Goal: Task Accomplishment & Management: Use online tool/utility

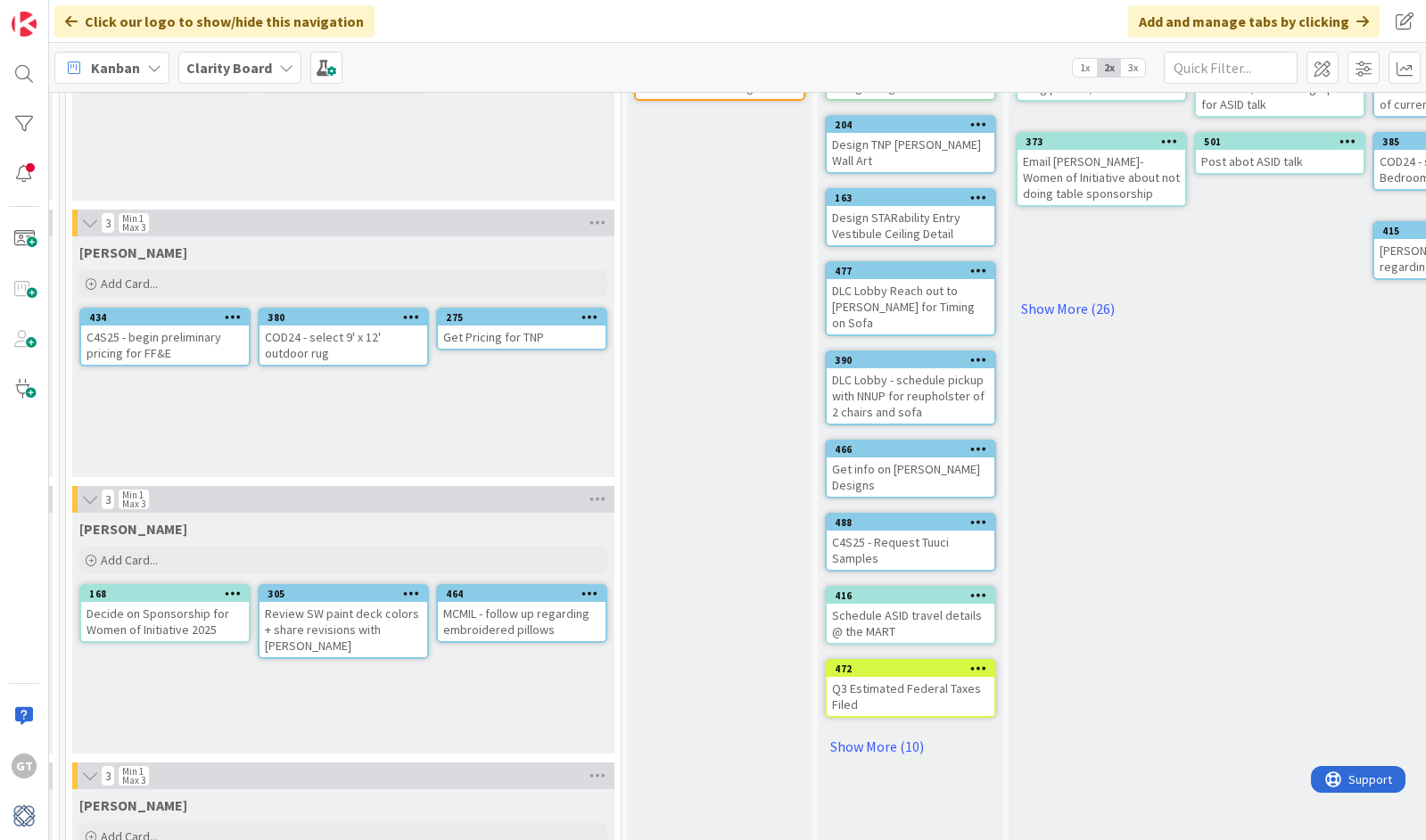
scroll to position [247, 1485]
click at [890, 731] on link "Show More (10)" at bounding box center [910, 746] width 171 height 29
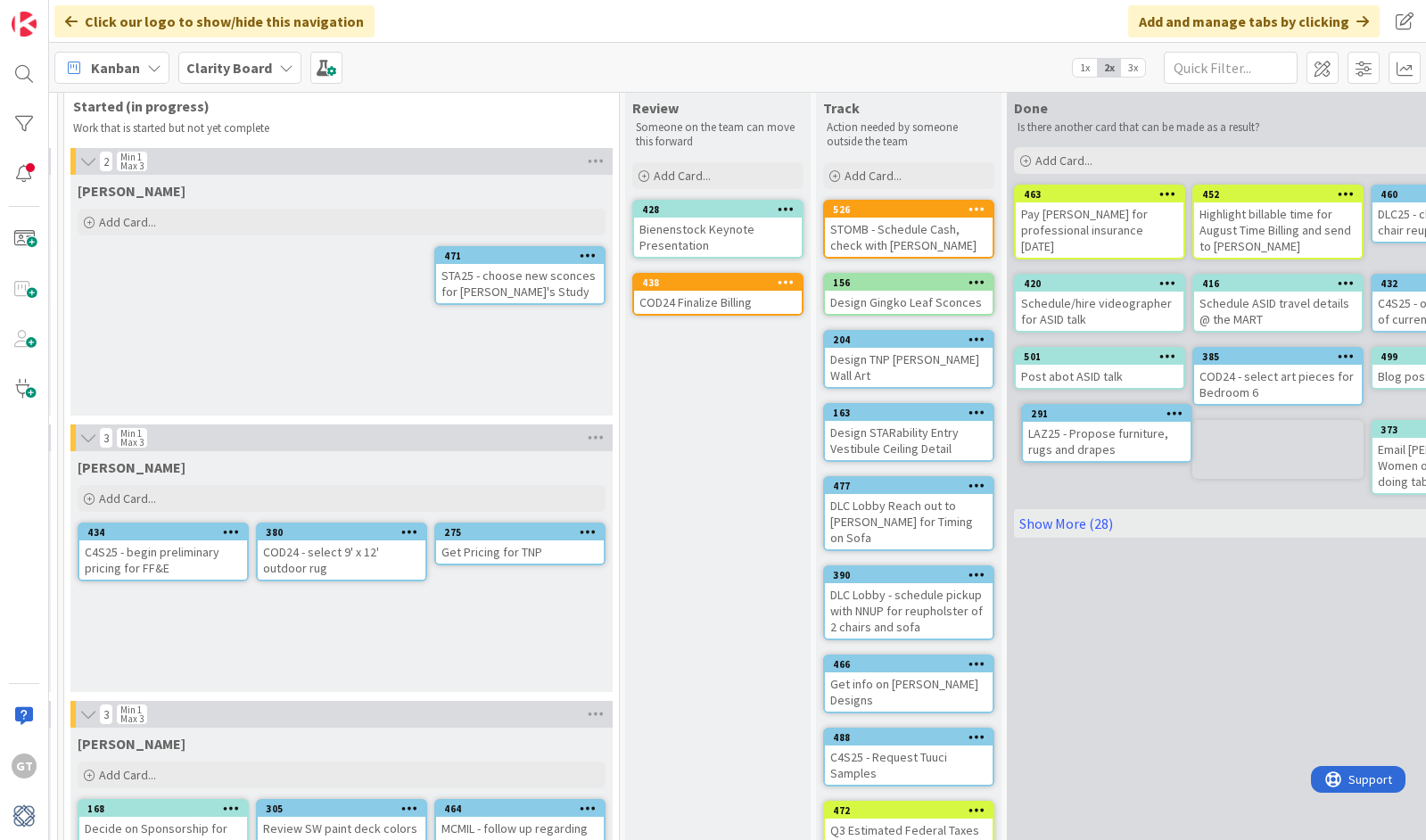
scroll to position [10, 1487]
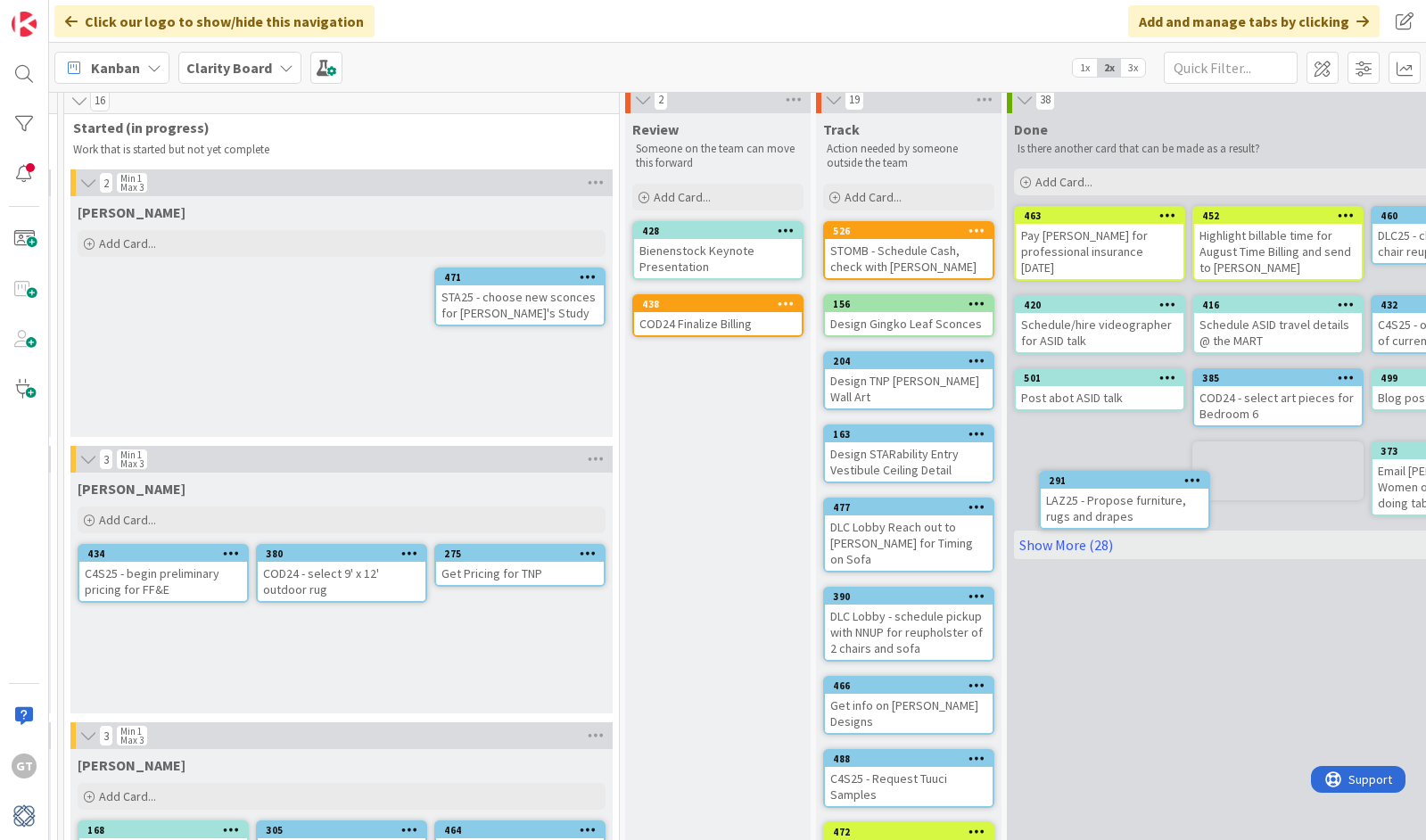
drag, startPoint x: 487, startPoint y: 274, endPoint x: 584, endPoint y: 293, distance: 98.8
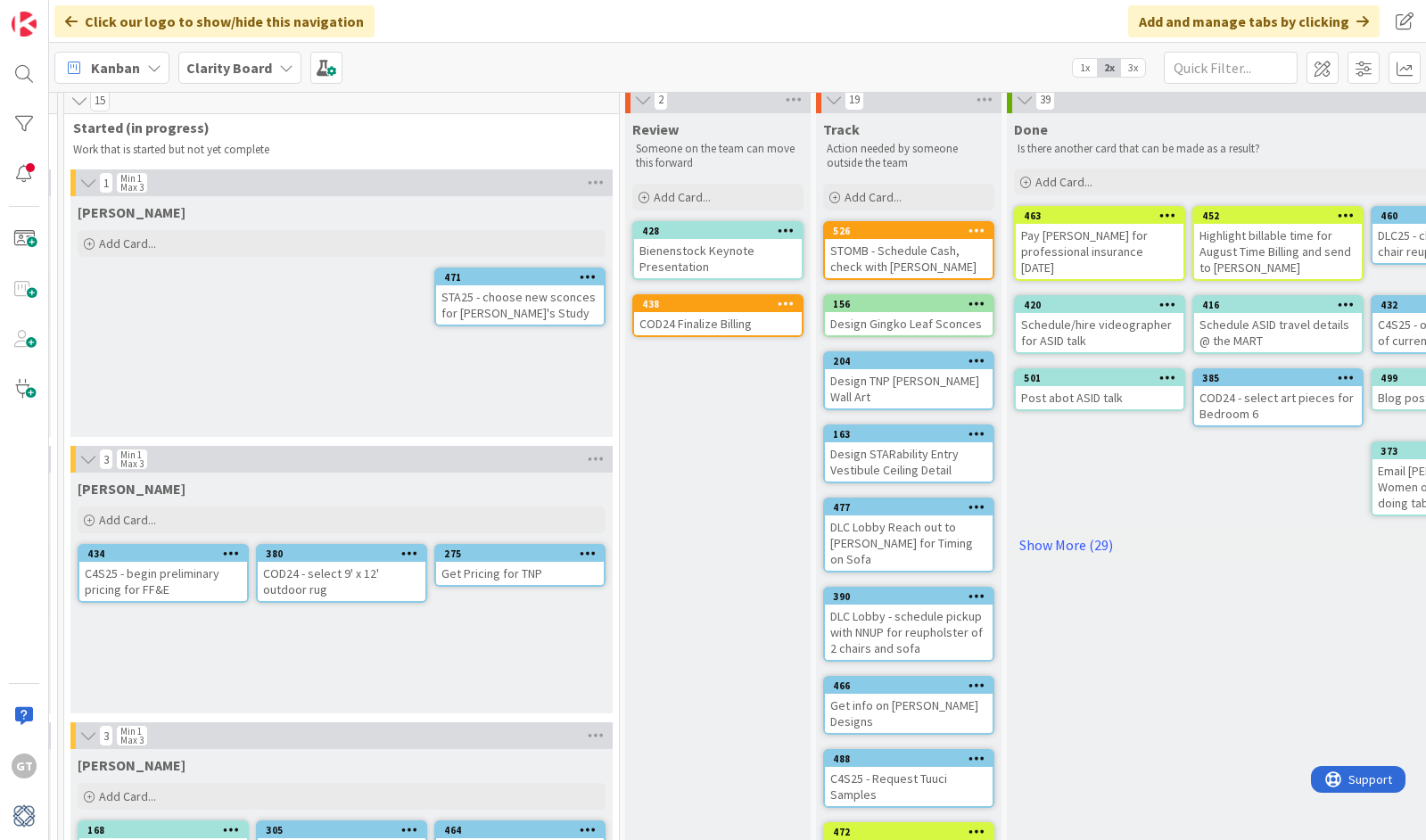
scroll to position [10, 1502]
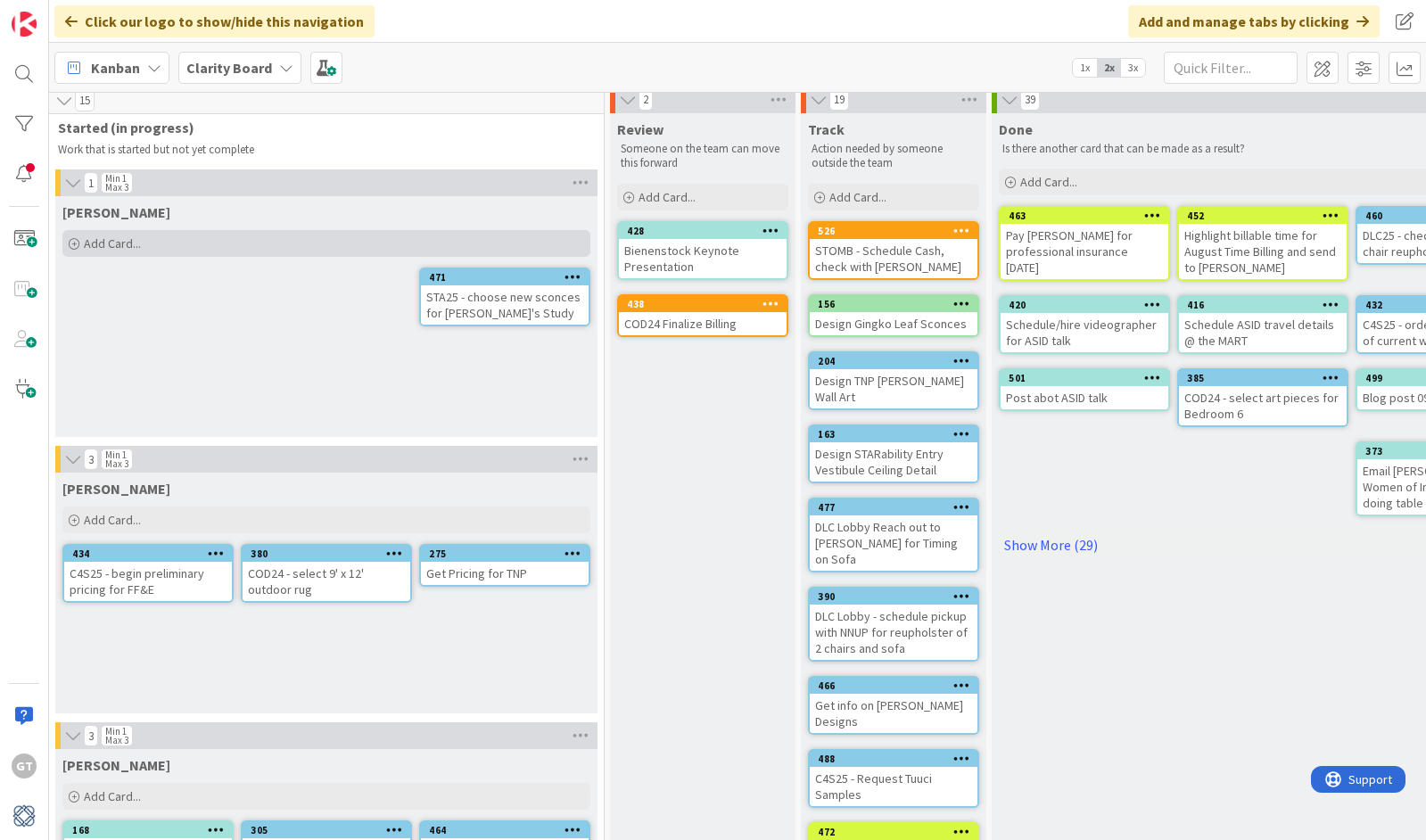
click at [80, 243] on div "Add Card..." at bounding box center [326, 243] width 528 height 27
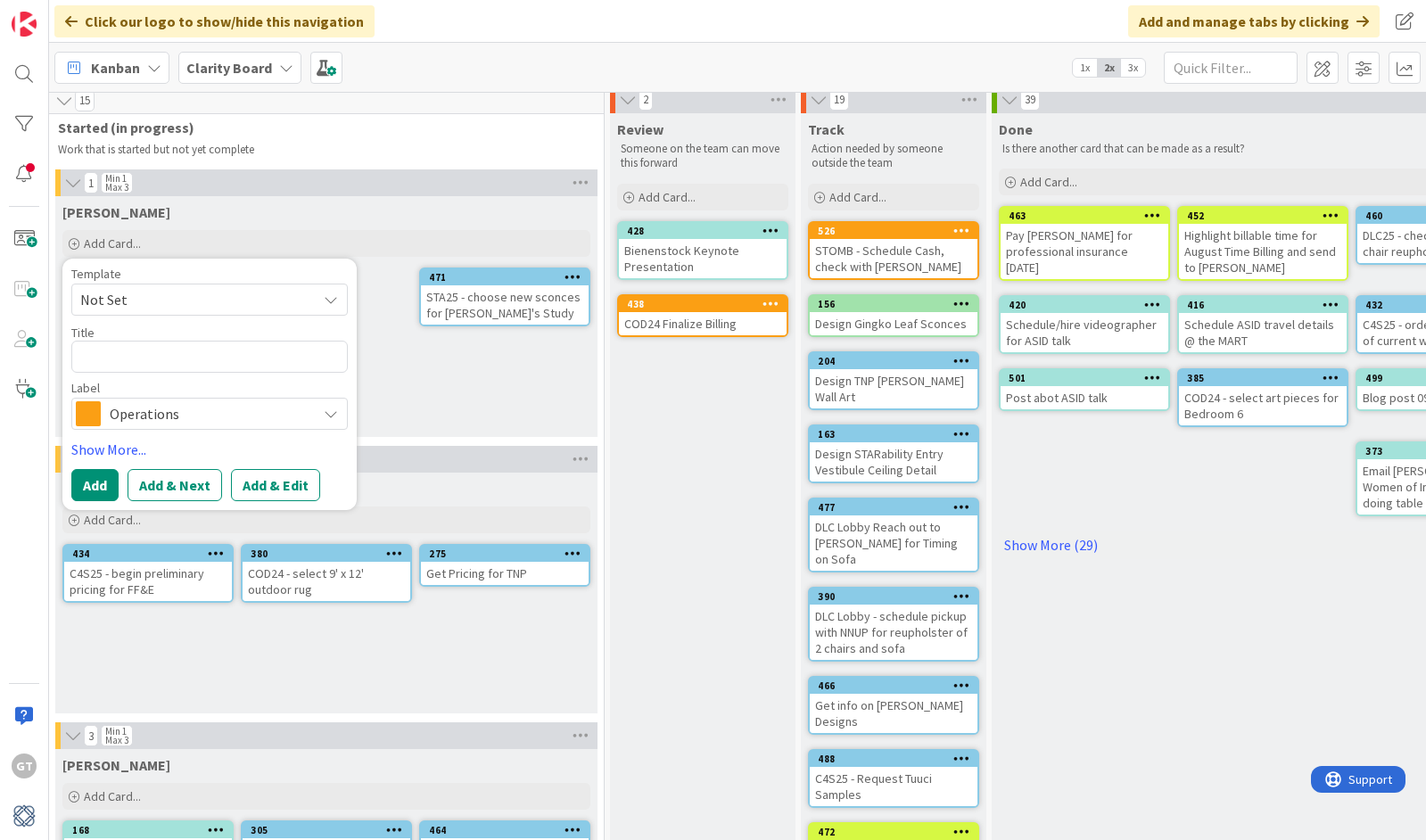
click at [190, 412] on span "Operations" at bounding box center [209, 414] width 198 height 25
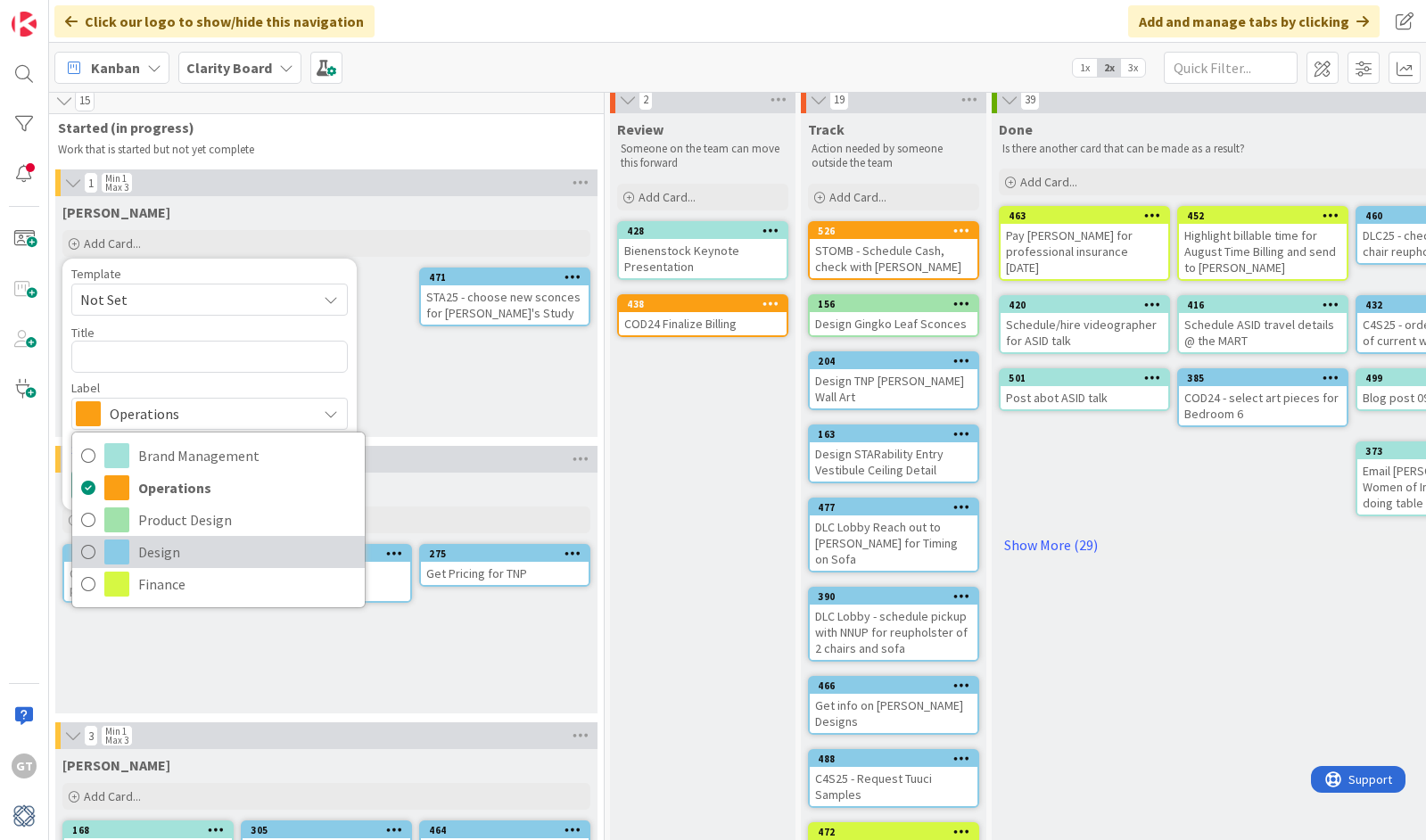
click at [79, 556] on link "Design" at bounding box center [218, 551] width 293 height 32
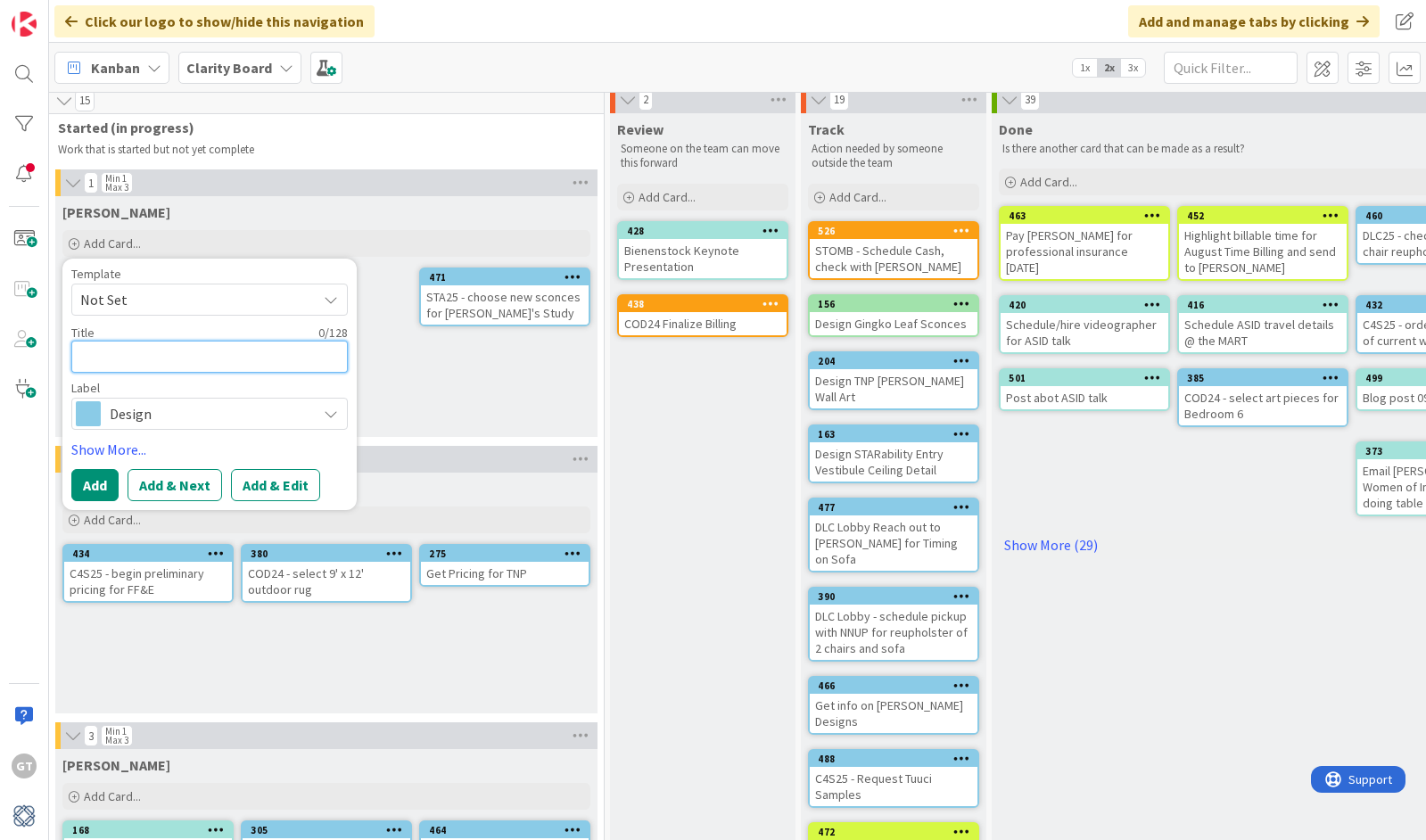
click at [145, 361] on textarea at bounding box center [209, 356] width 276 height 32
type textarea "x"
type textarea "L"
type textarea "x"
type textarea "LA"
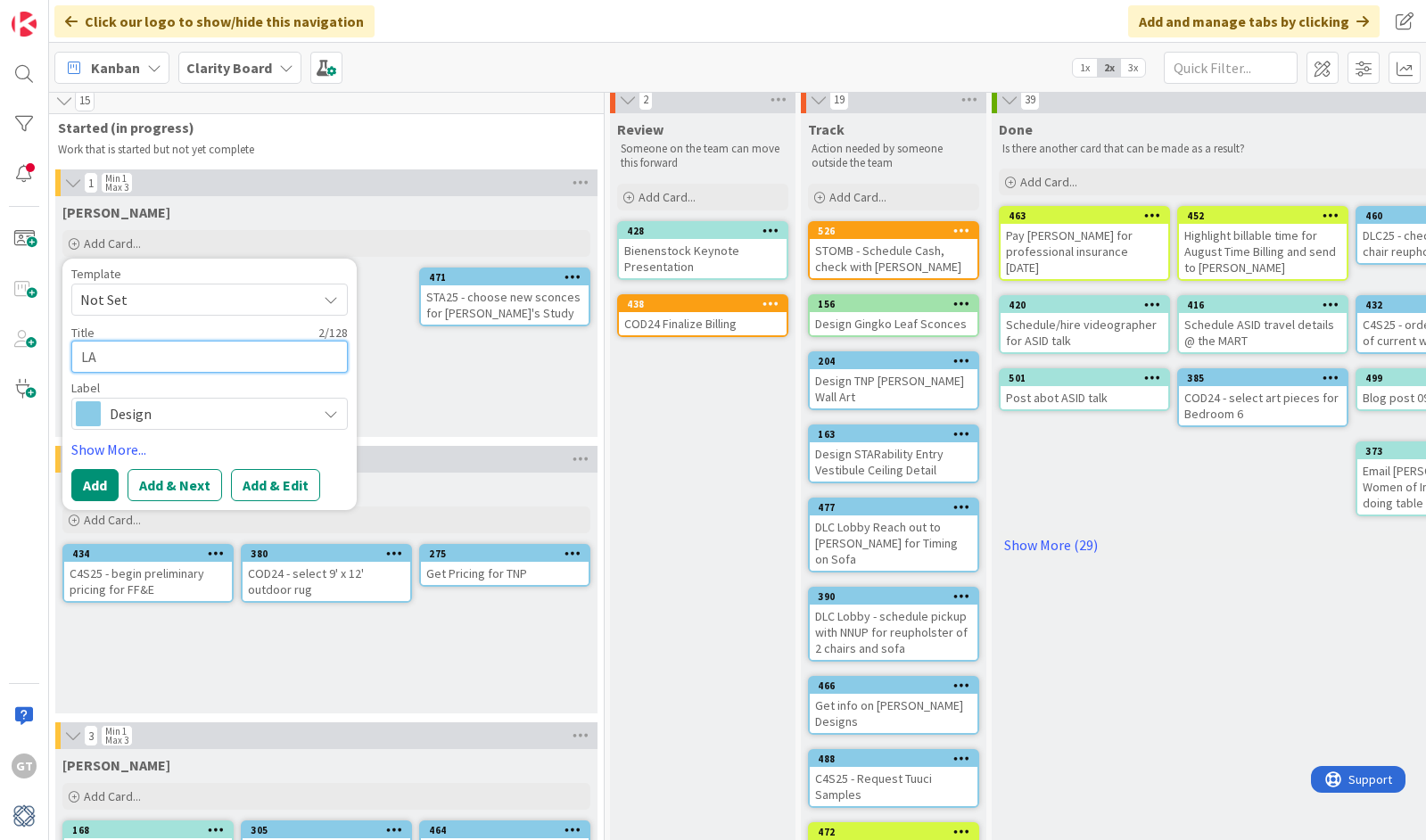
type textarea "x"
type textarea "LAZ"
click at [1045, 548] on link "Show More (29)" at bounding box center [1262, 546] width 528 height 29
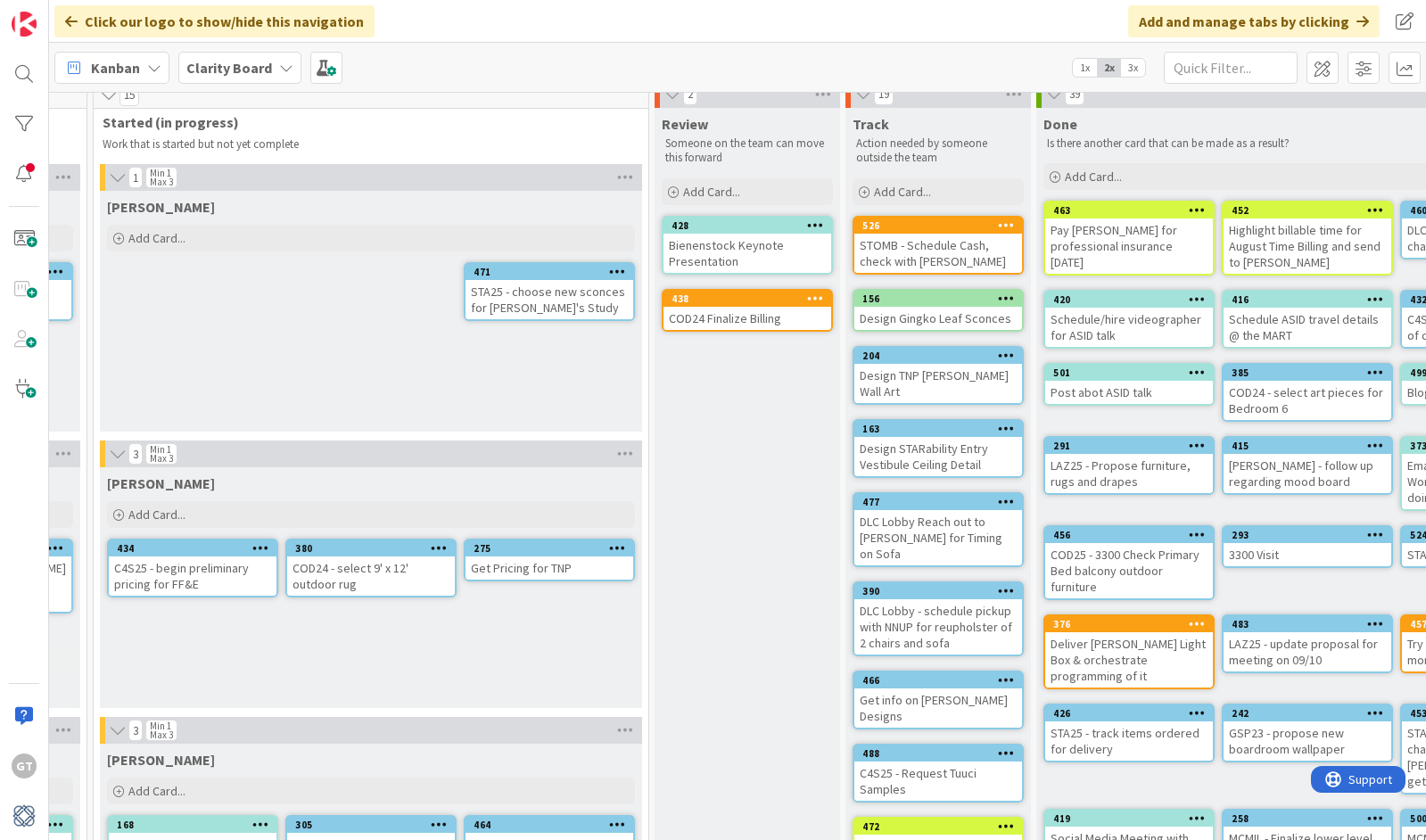
scroll to position [15, 1455]
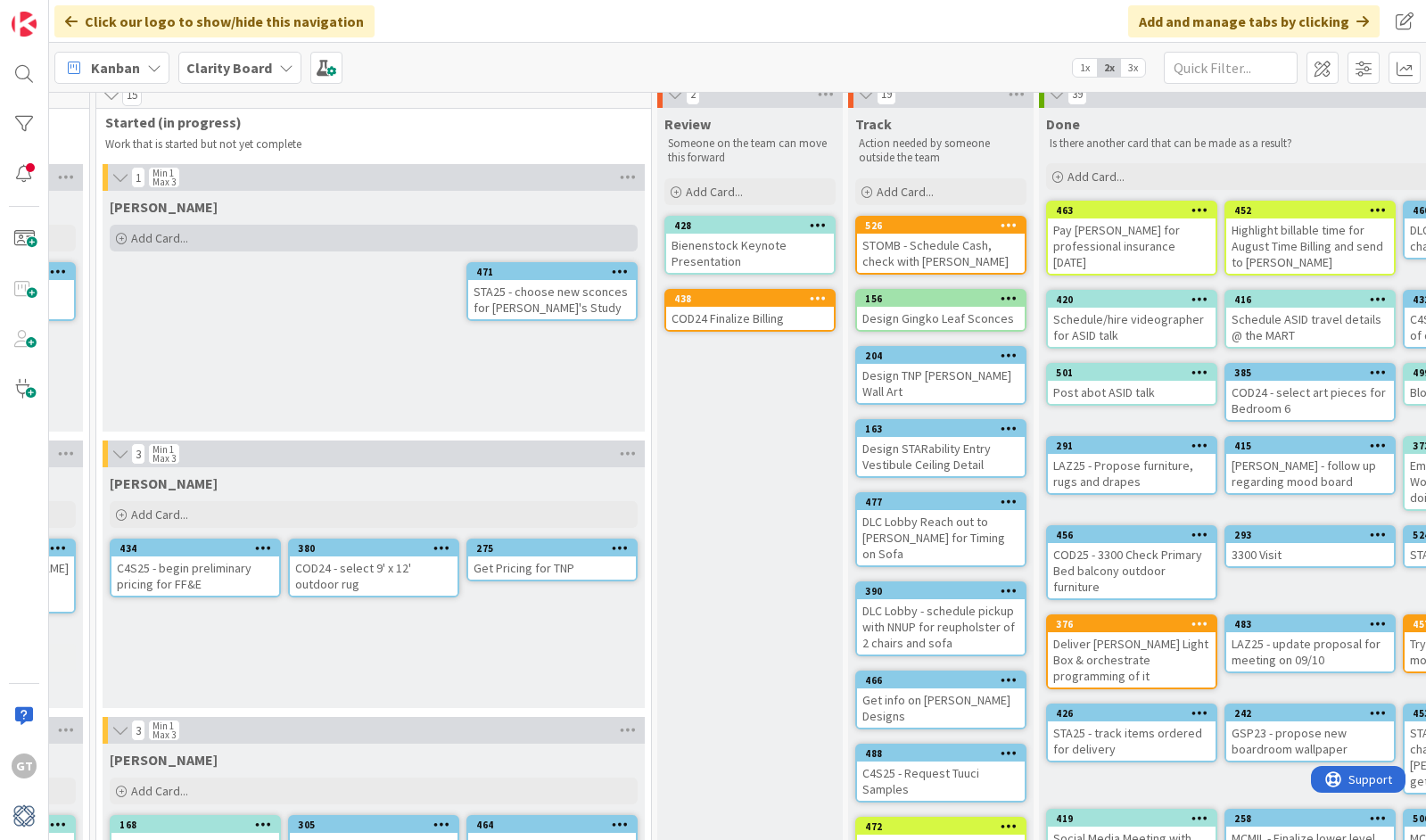
click at [124, 239] on icon at bounding box center [121, 239] width 11 height 11
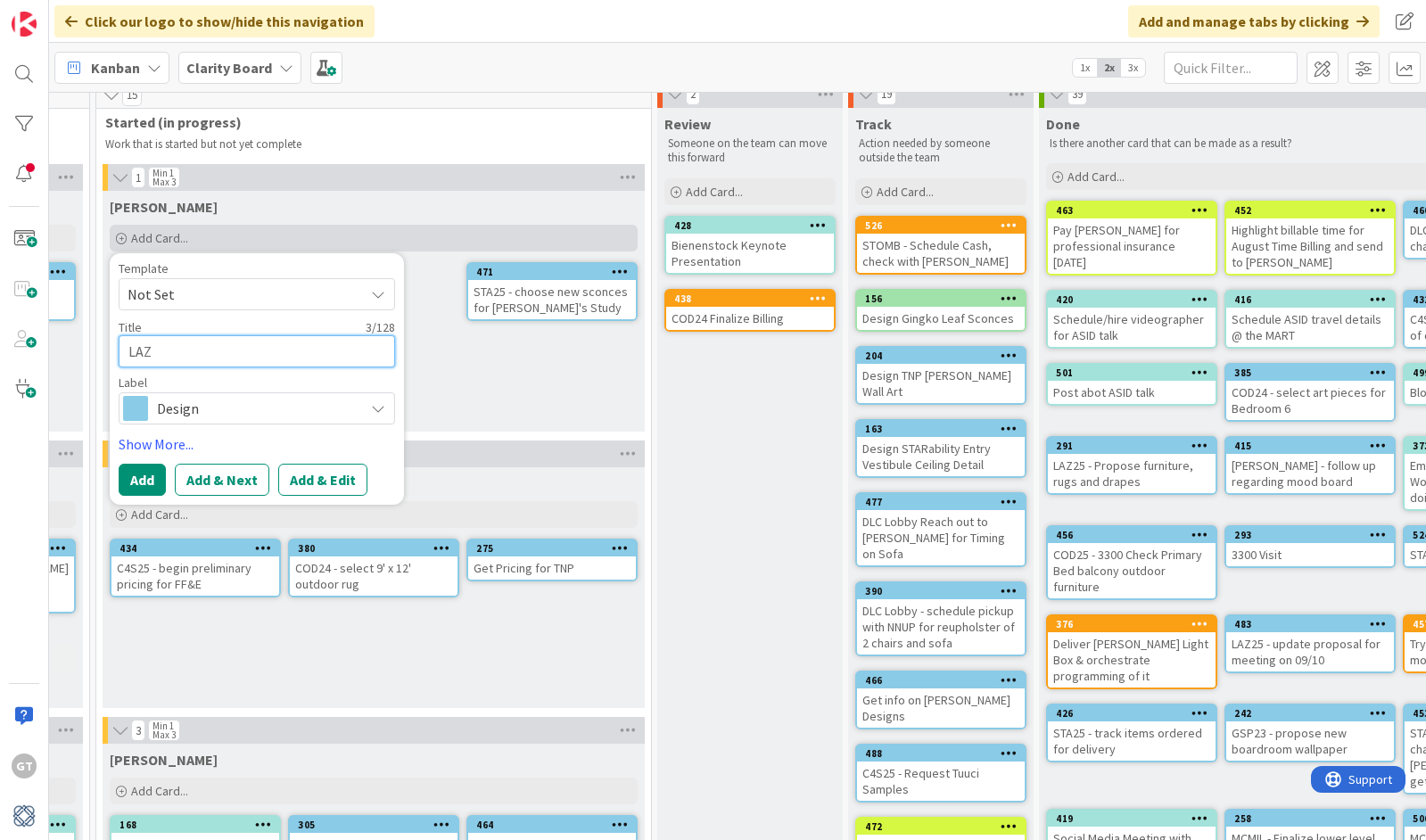
type textarea "x"
type textarea "LAZ2"
type textarea "x"
type textarea "LAZ25"
type textarea "x"
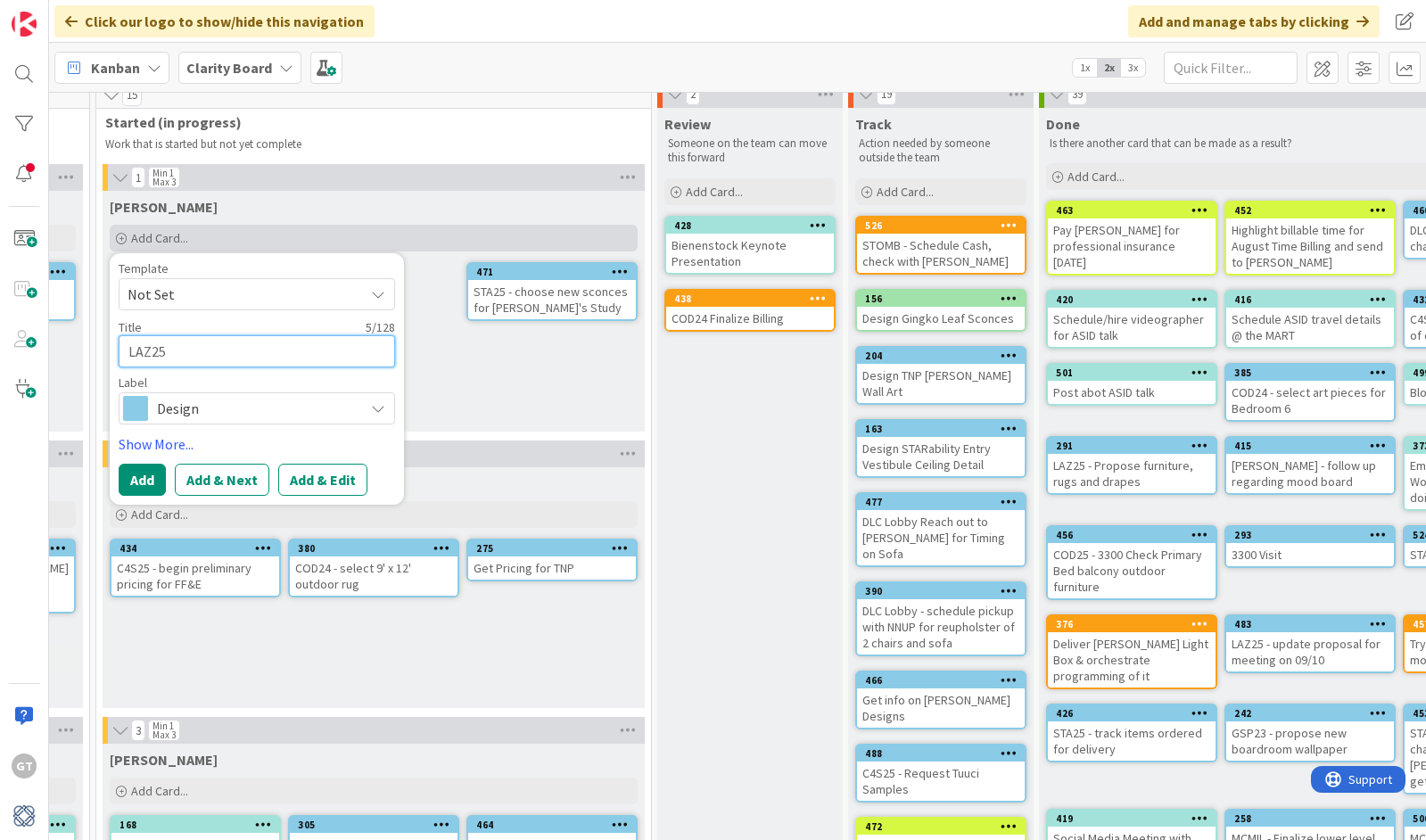
type textarea "LAZ25-"
type textarea "x"
type textarea "LAZ25-"
type textarea "x"
type textarea "LAZ25- C"
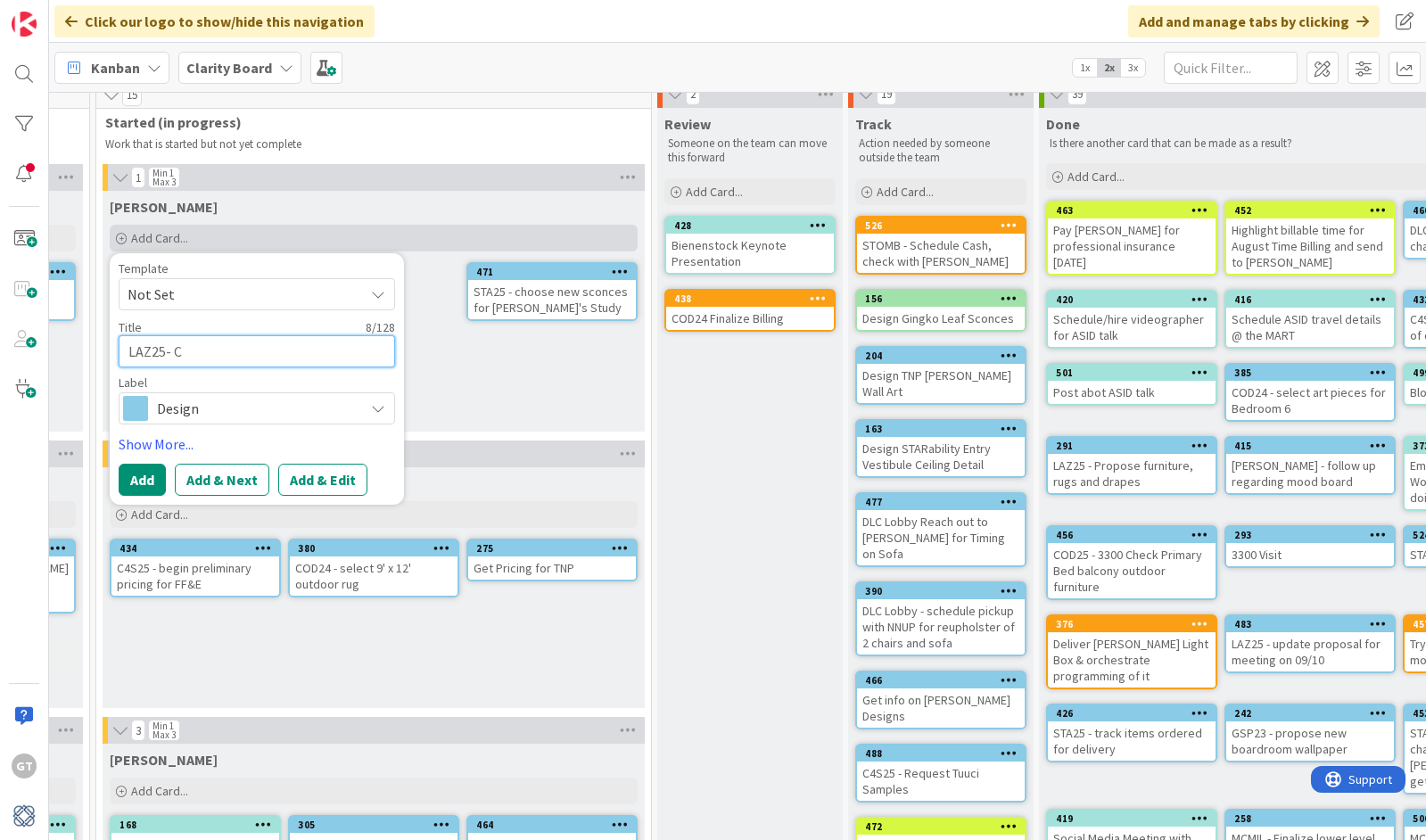
type textarea "x"
type textarea "LAZ25-"
type textarea "x"
type textarea "LAZ25- S"
type textarea "x"
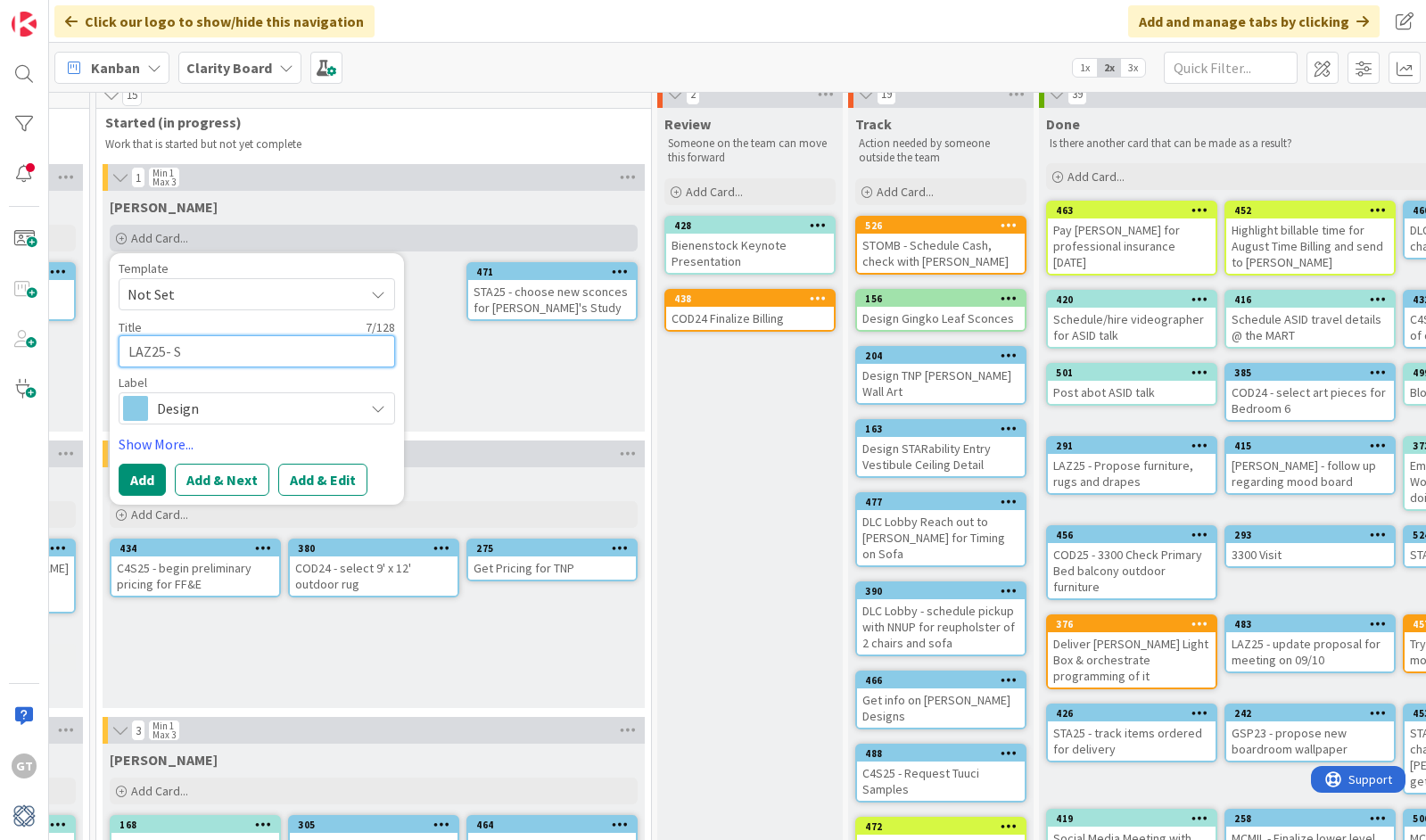
type textarea "LAZ25- Se"
type textarea "x"
type textarea "LAZ25- Sel"
type textarea "x"
type textarea "LAZ25- Sele"
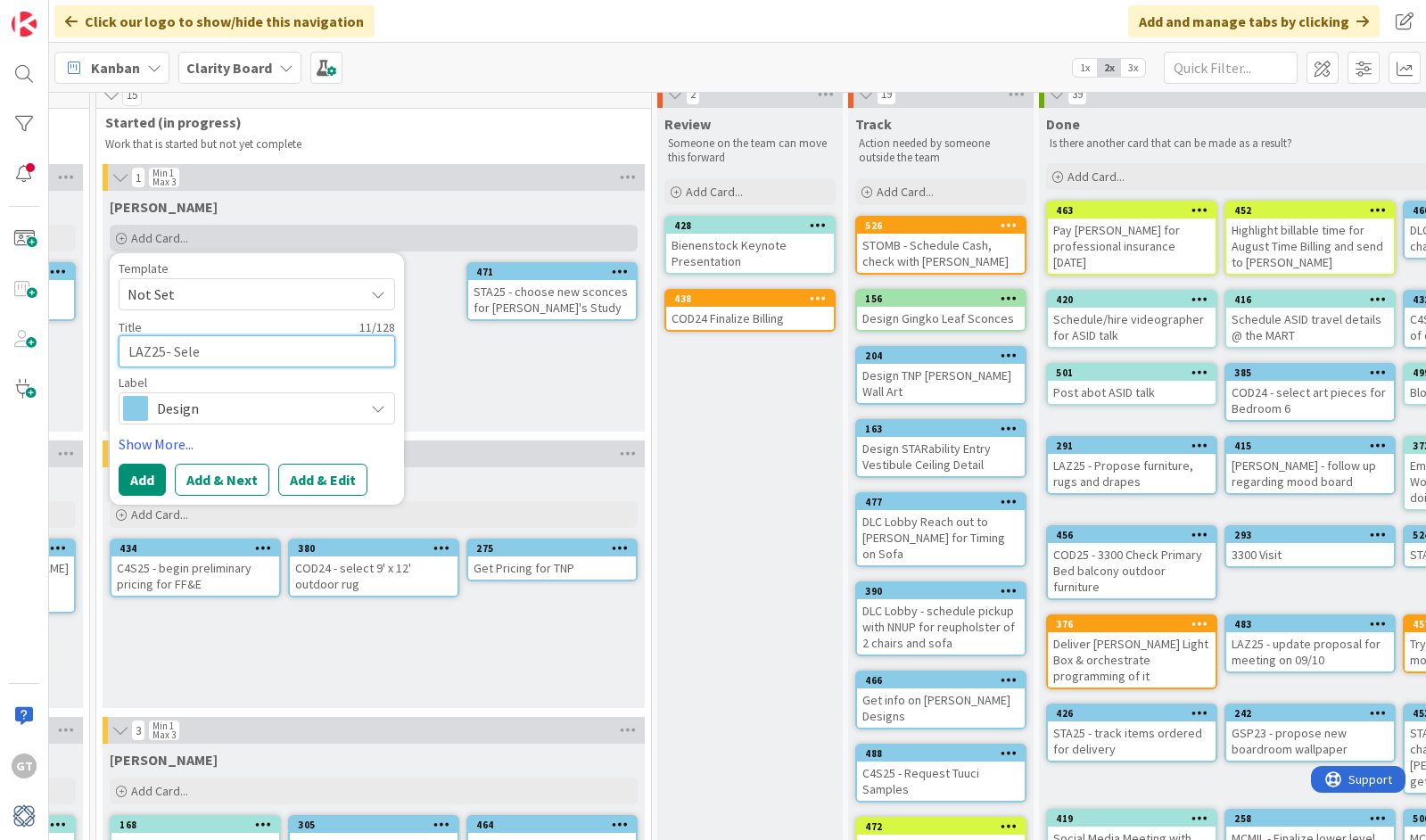
type textarea "x"
type textarea "LAZ25- Selec"
type textarea "x"
type textarea "LAZ25- Select"
type textarea "x"
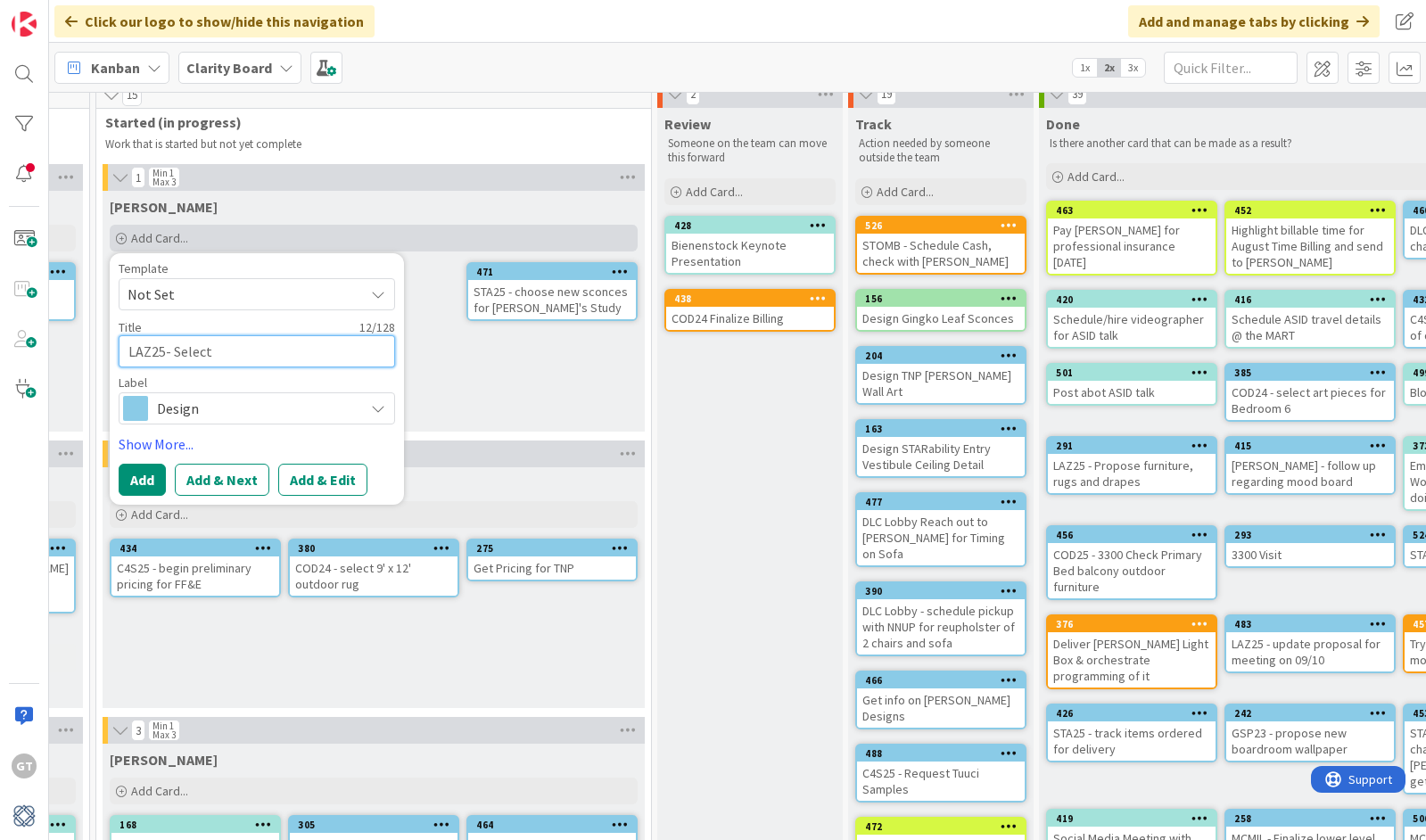
type textarea "LAZ25- Select"
type textarea "x"
type textarea "LAZ25- Select S"
type textarea "x"
type textarea "LAZ25- Select Se"
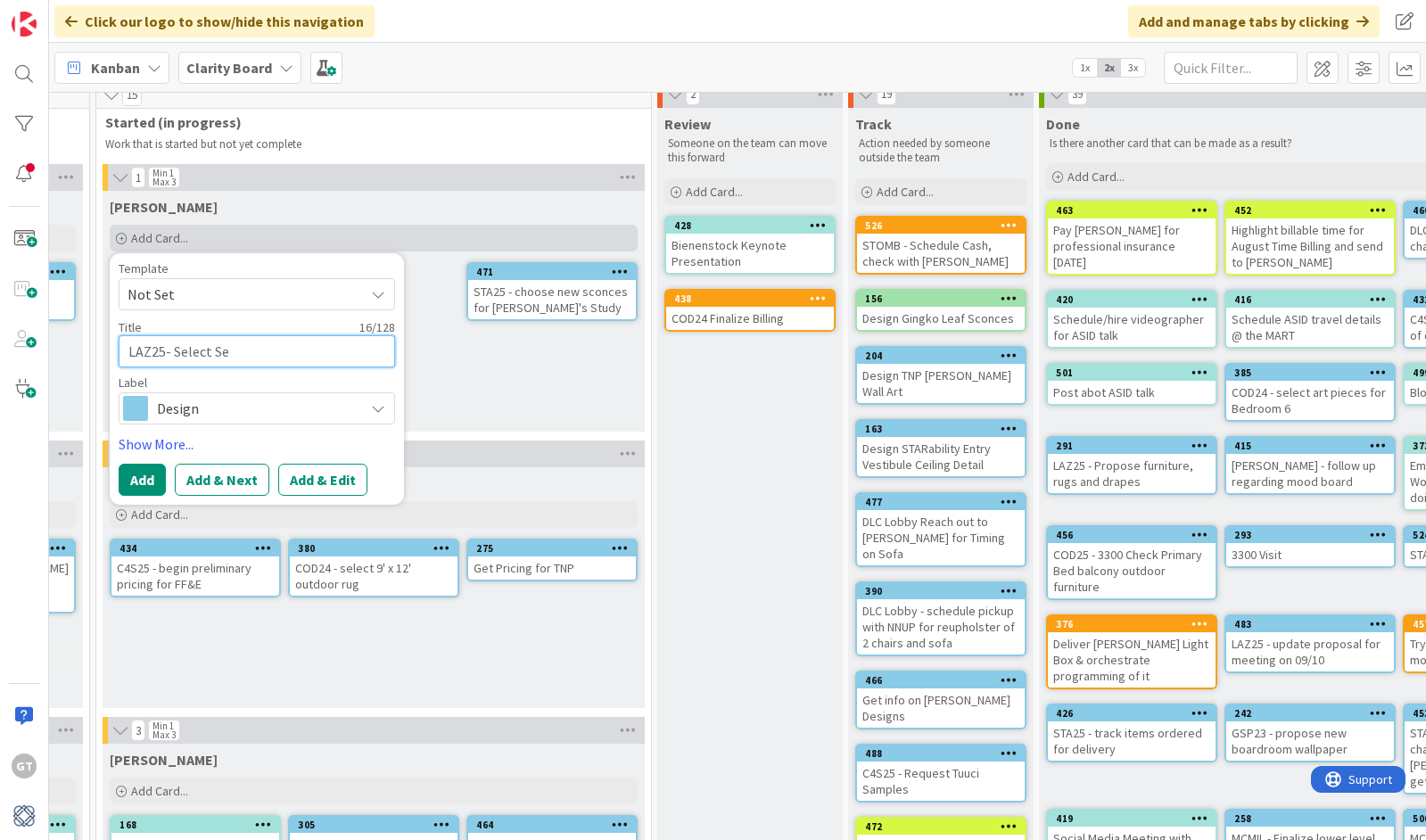
type textarea "x"
type textarea "LAZ25- Select Sec"
type textarea "x"
type textarea "LAZ25- Select Sect"
type textarea "x"
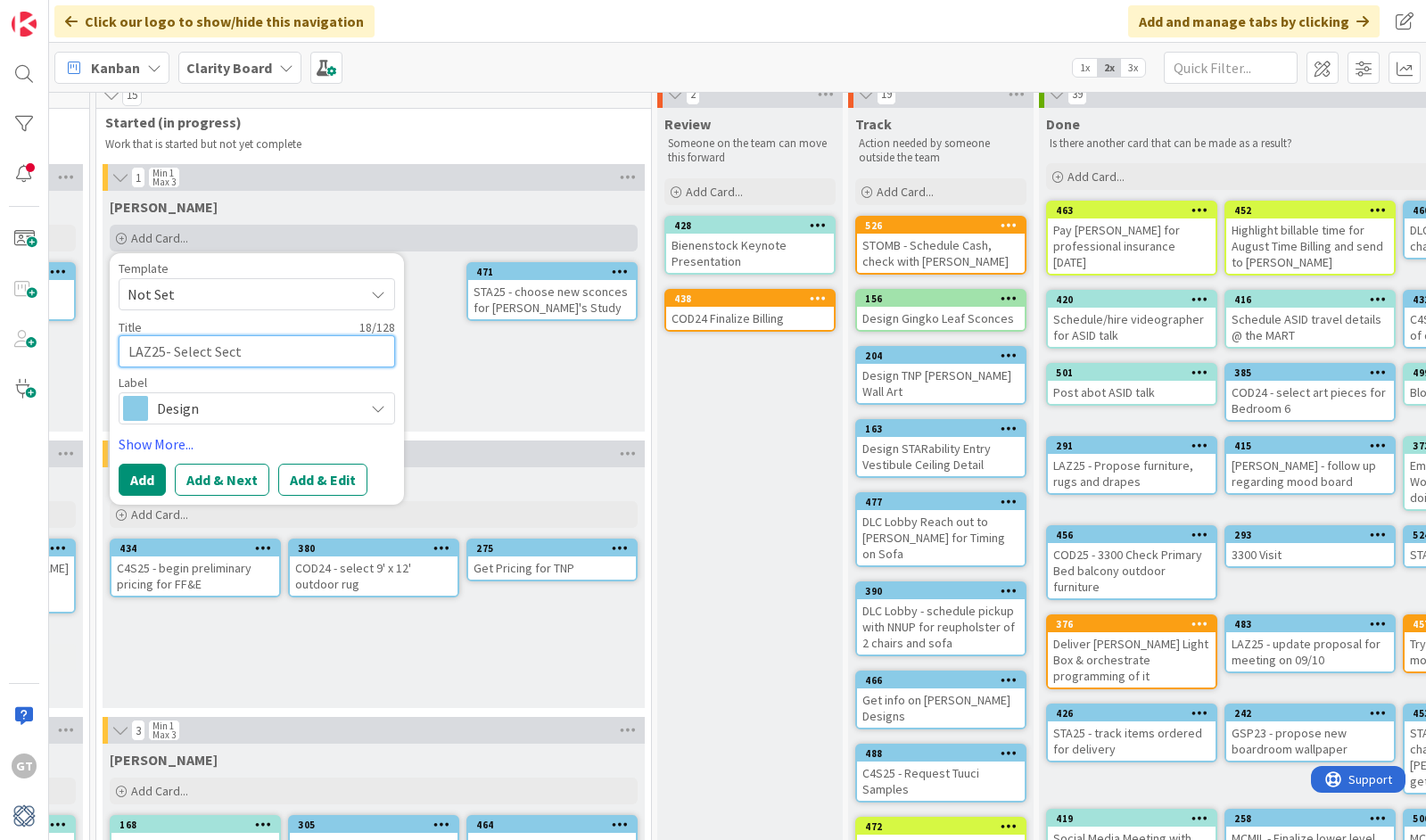
type textarea "LAZ25- Select Secti"
type textarea "x"
type textarea "LAZ25- Select Sectio"
type textarea "x"
type textarea "LAZ25- Select Section"
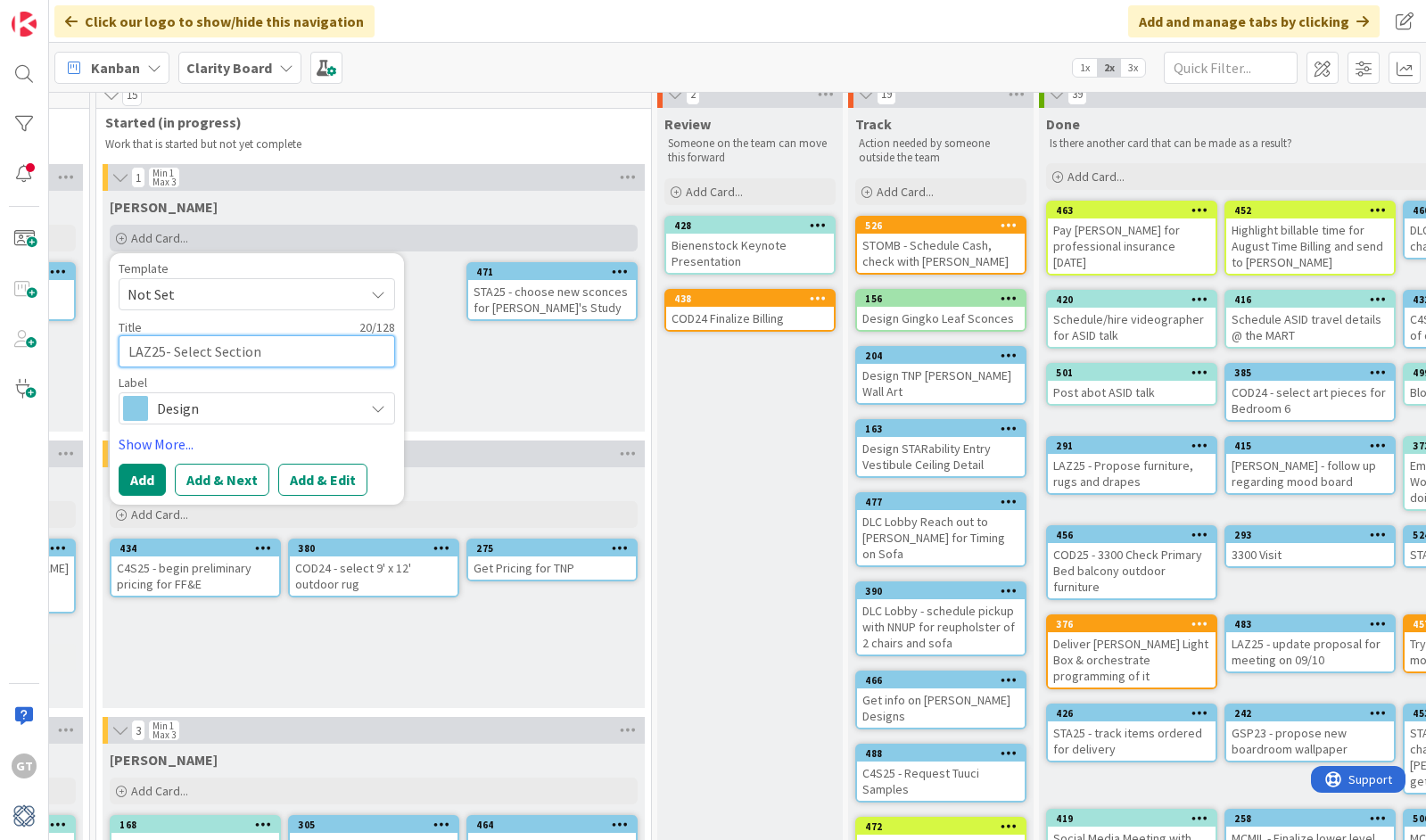
type textarea "x"
type textarea "LAZ25- Select Sectiona"
type textarea "x"
type textarea "LAZ25- Select Sectional"
type textarea "x"
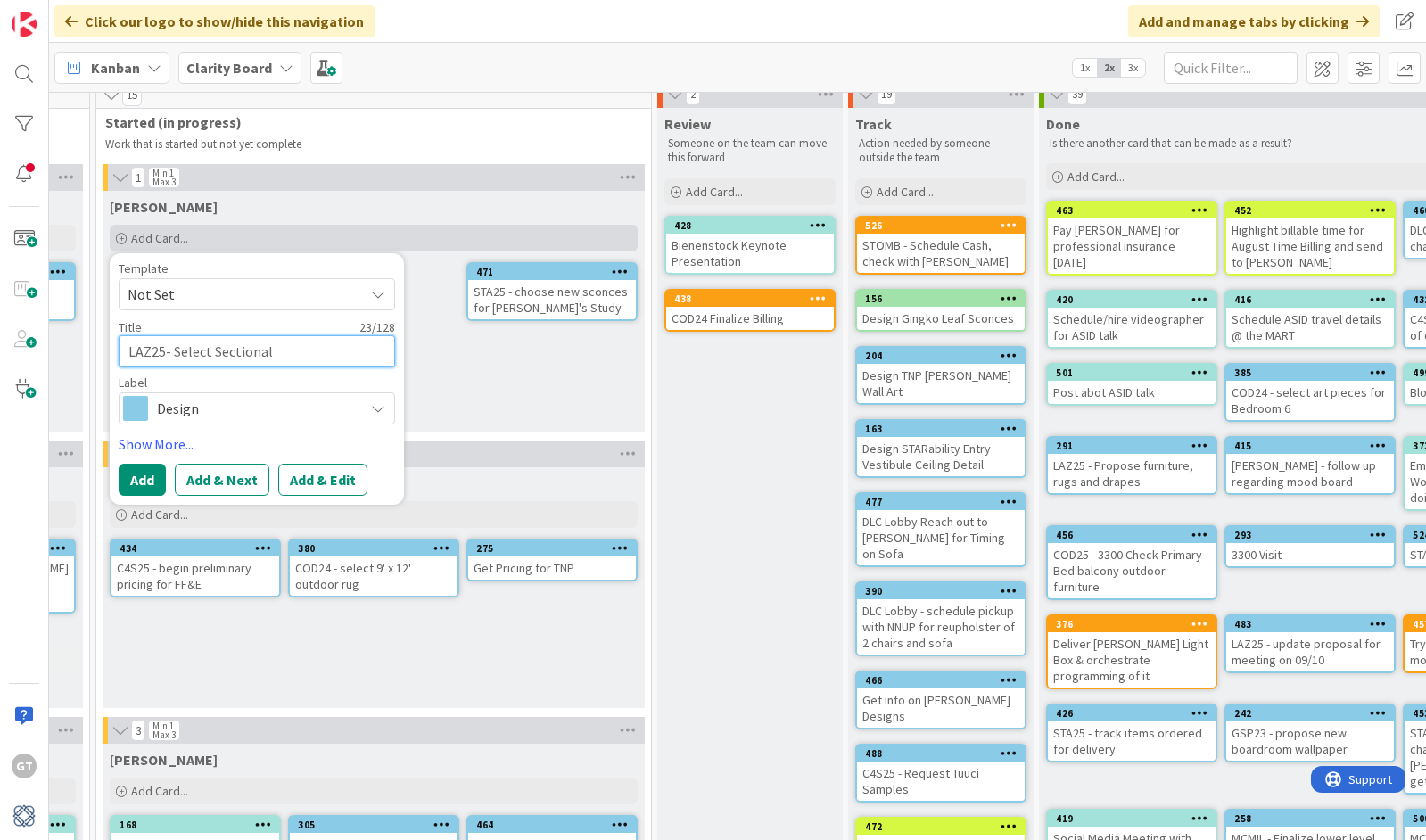
type textarea "LAZ25- Select Sectional"
type textarea "x"
type textarea "LAZ25- Select Sectional &"
type textarea "x"
type textarea "LAZ25- Select Sectional &"
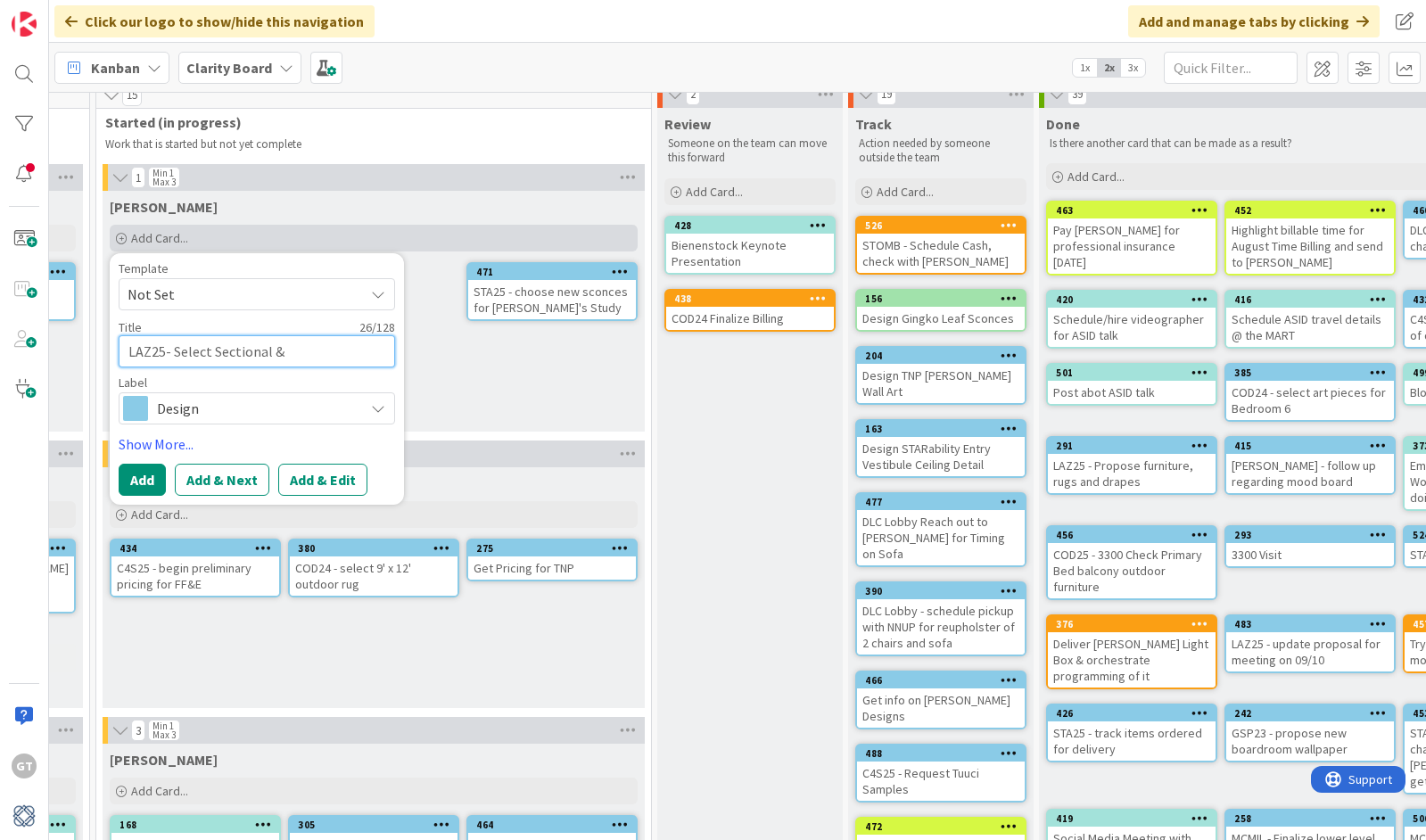
type textarea "x"
type textarea "LAZ25- Select Sectional & C"
type textarea "x"
type textarea "LAZ25- Select Sectional & Ch"
type textarea "x"
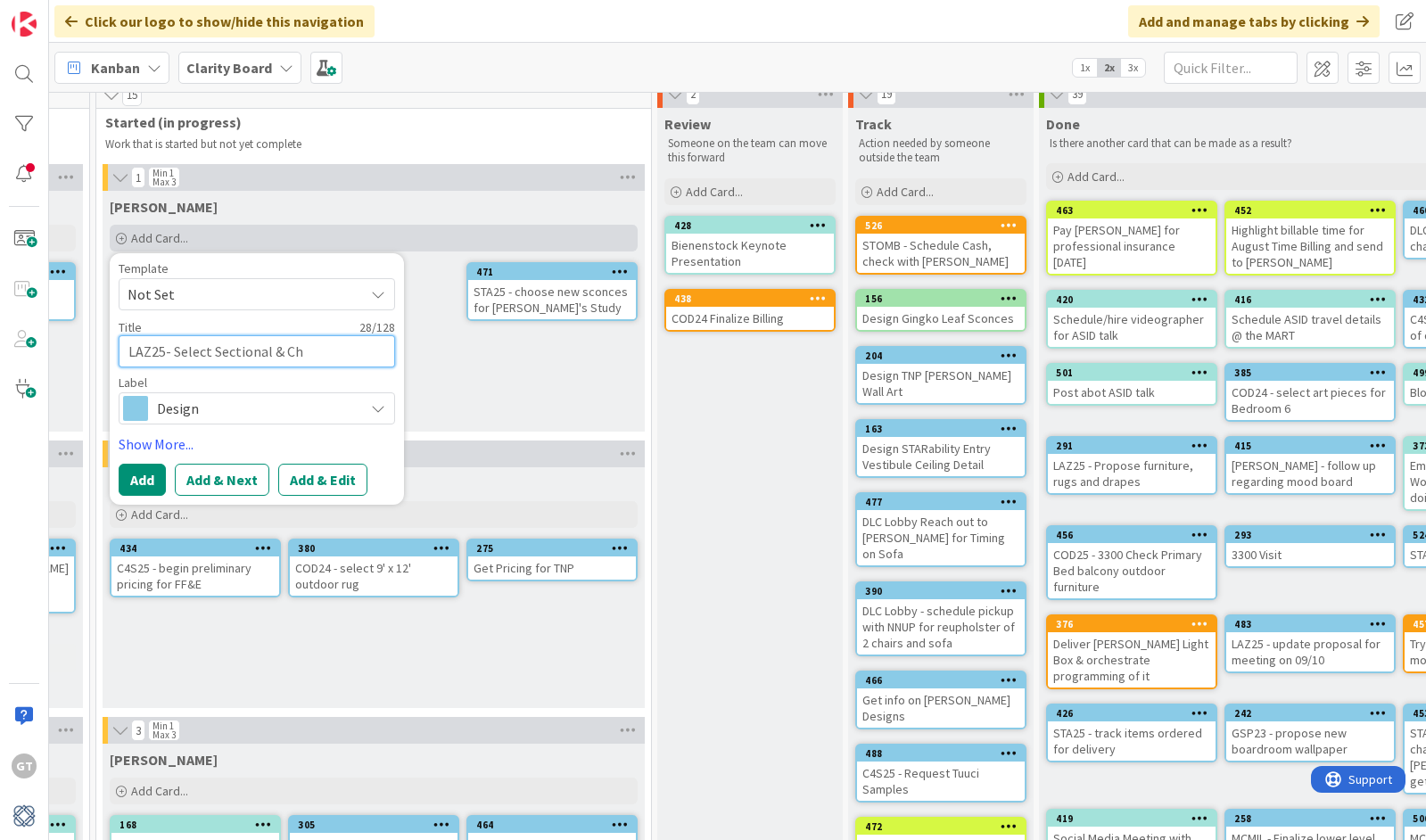
type textarea "LAZ25- Select Sectional & Cha"
type textarea "x"
type textarea "LAZ25- Select Sectional & Chai"
type textarea "x"
type textarea "LAZ25- Select Sectional & Chair"
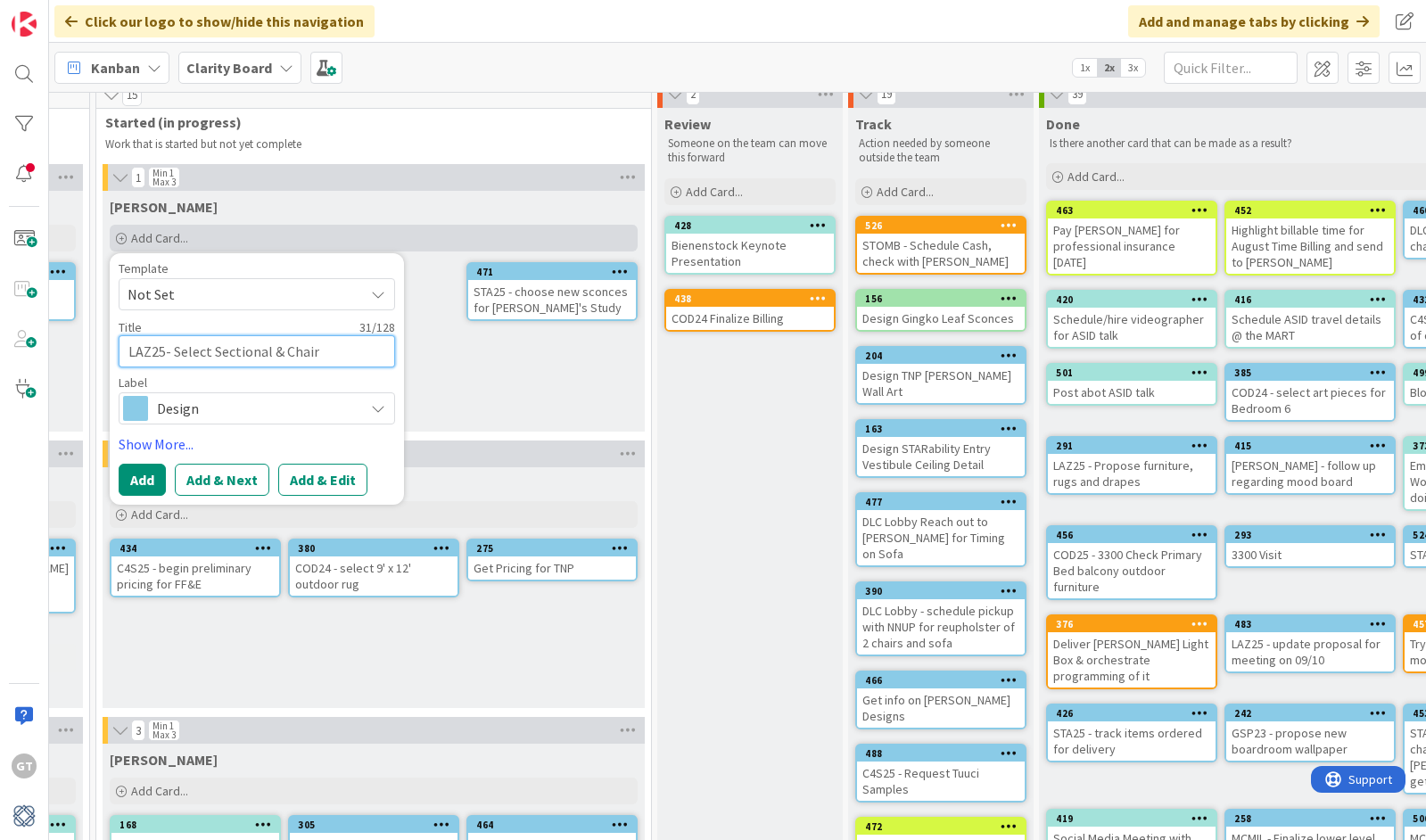
type textarea "x"
type textarea "LAZ25- Select Sectional & Chairs"
type textarea "x"
type textarea "LAZ25- Select Sectional & Chairs"
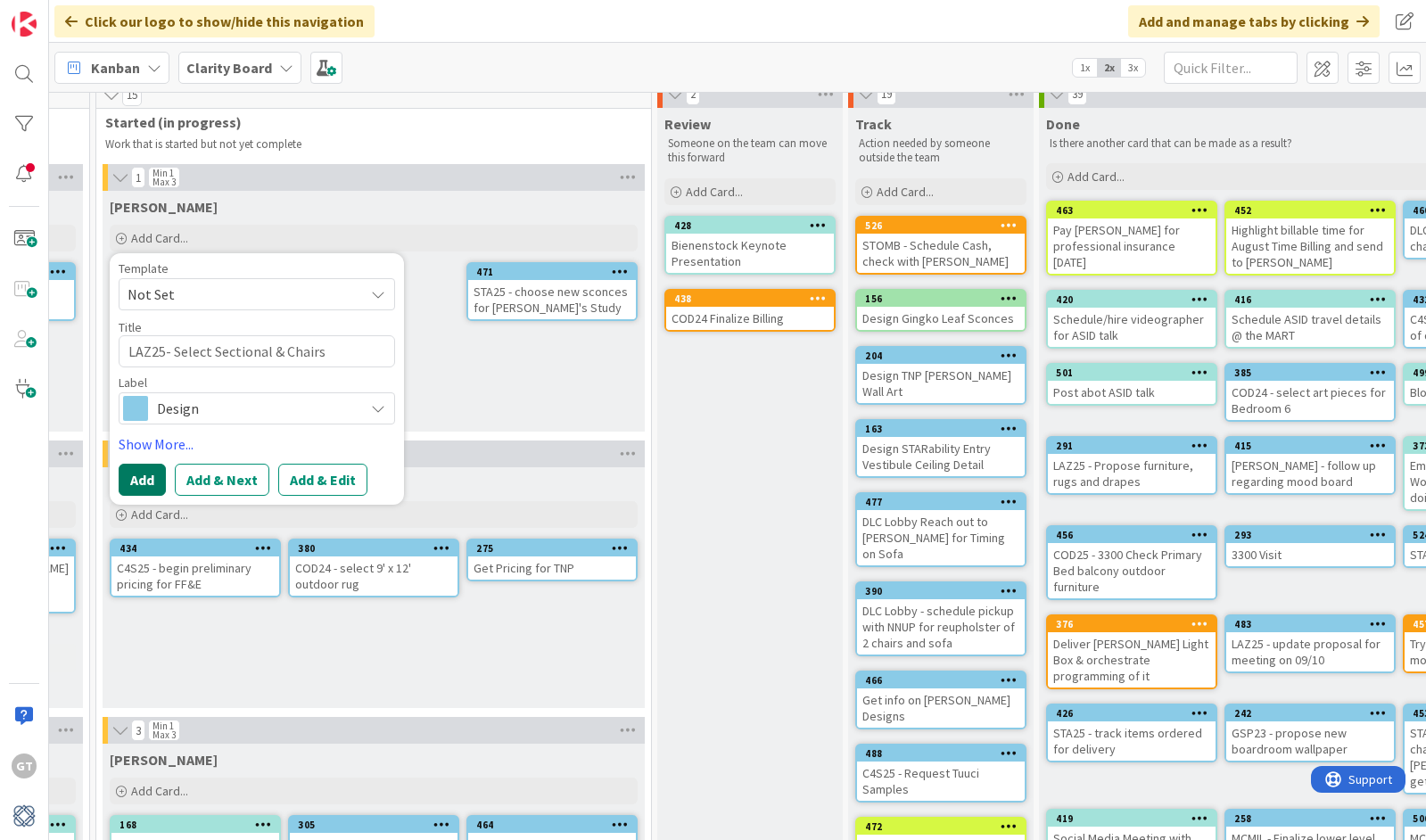
click at [147, 477] on button "Add" at bounding box center [141, 479] width 47 height 32
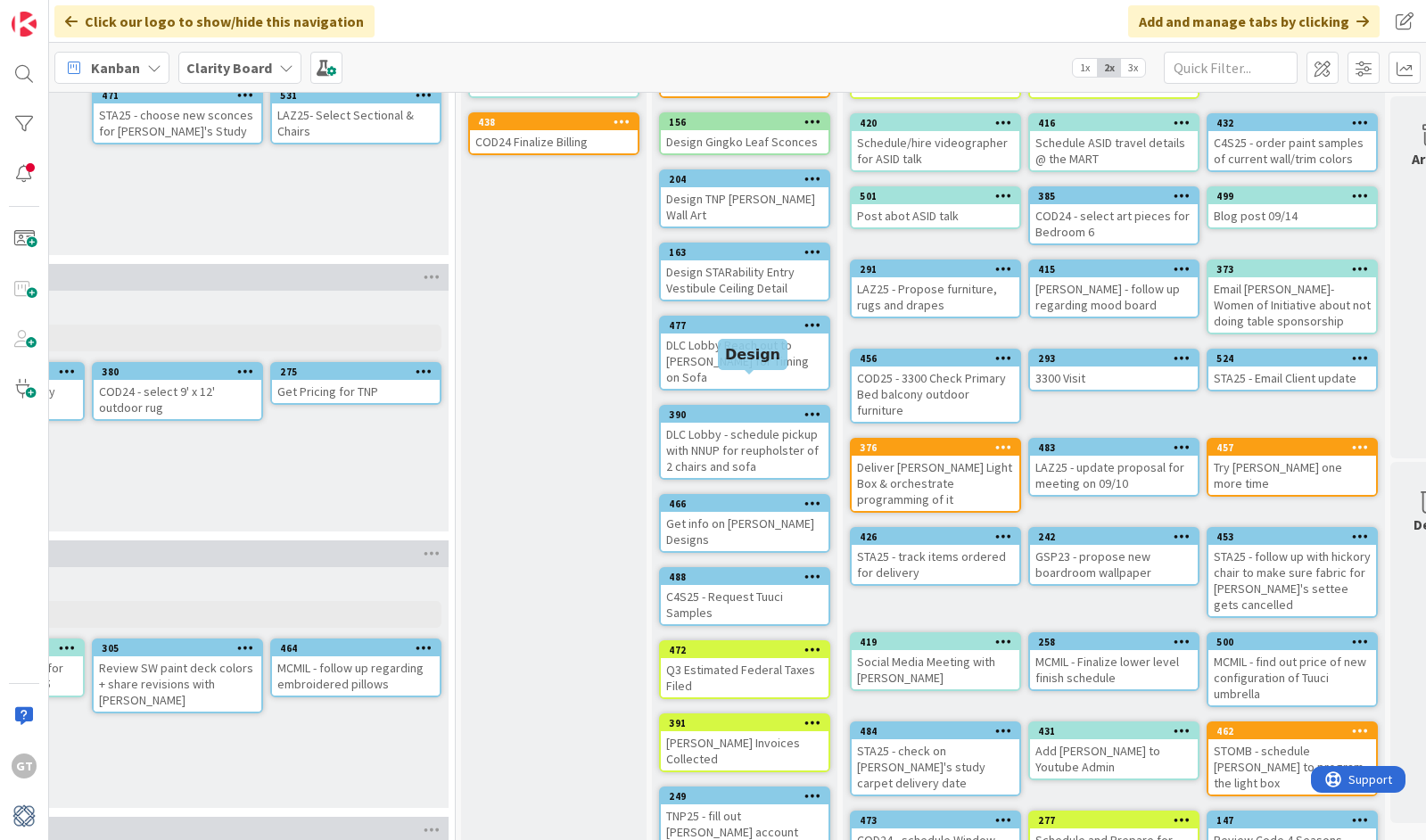
scroll to position [191, 1642]
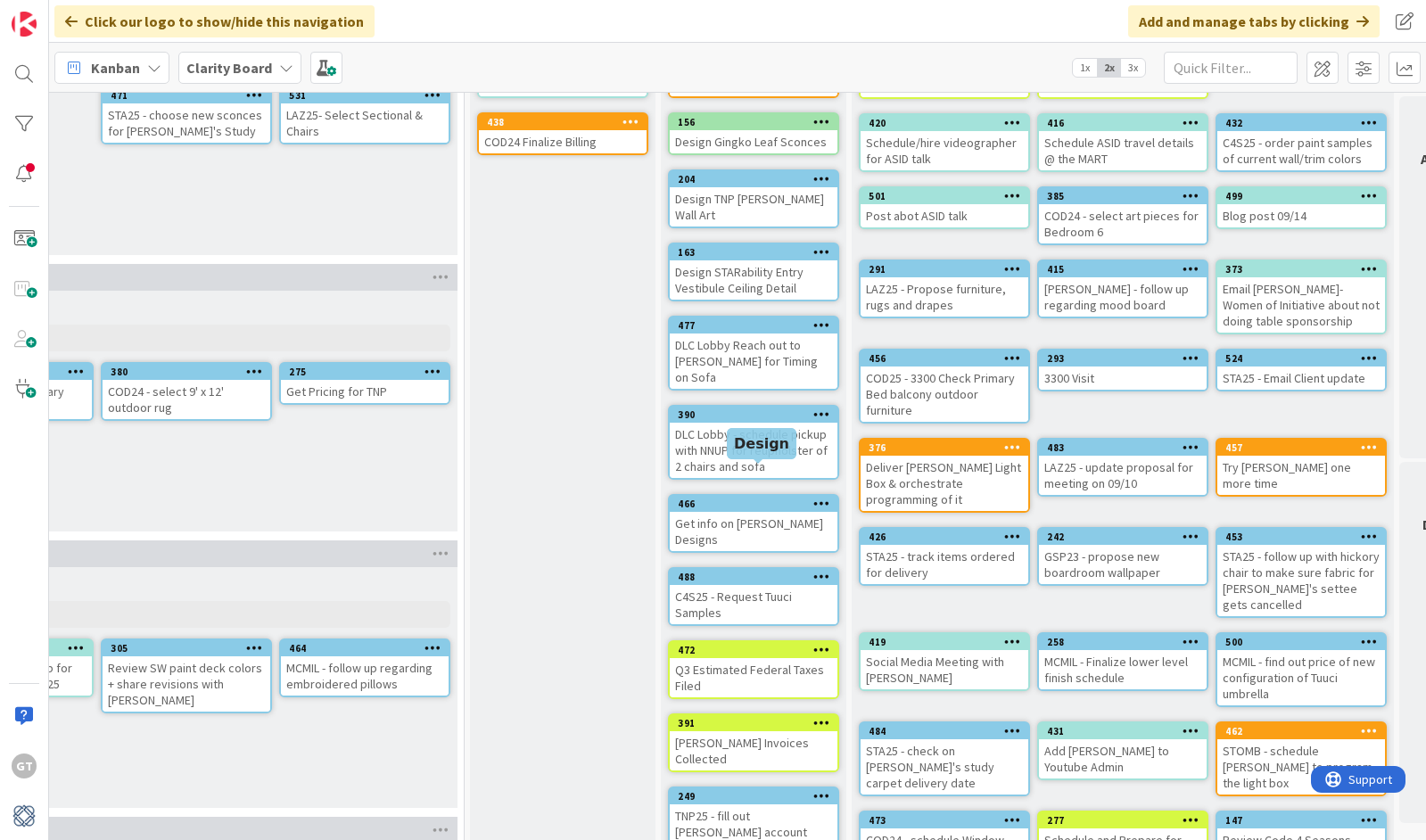
click at [750, 496] on div "466" at bounding box center [753, 503] width 167 height 16
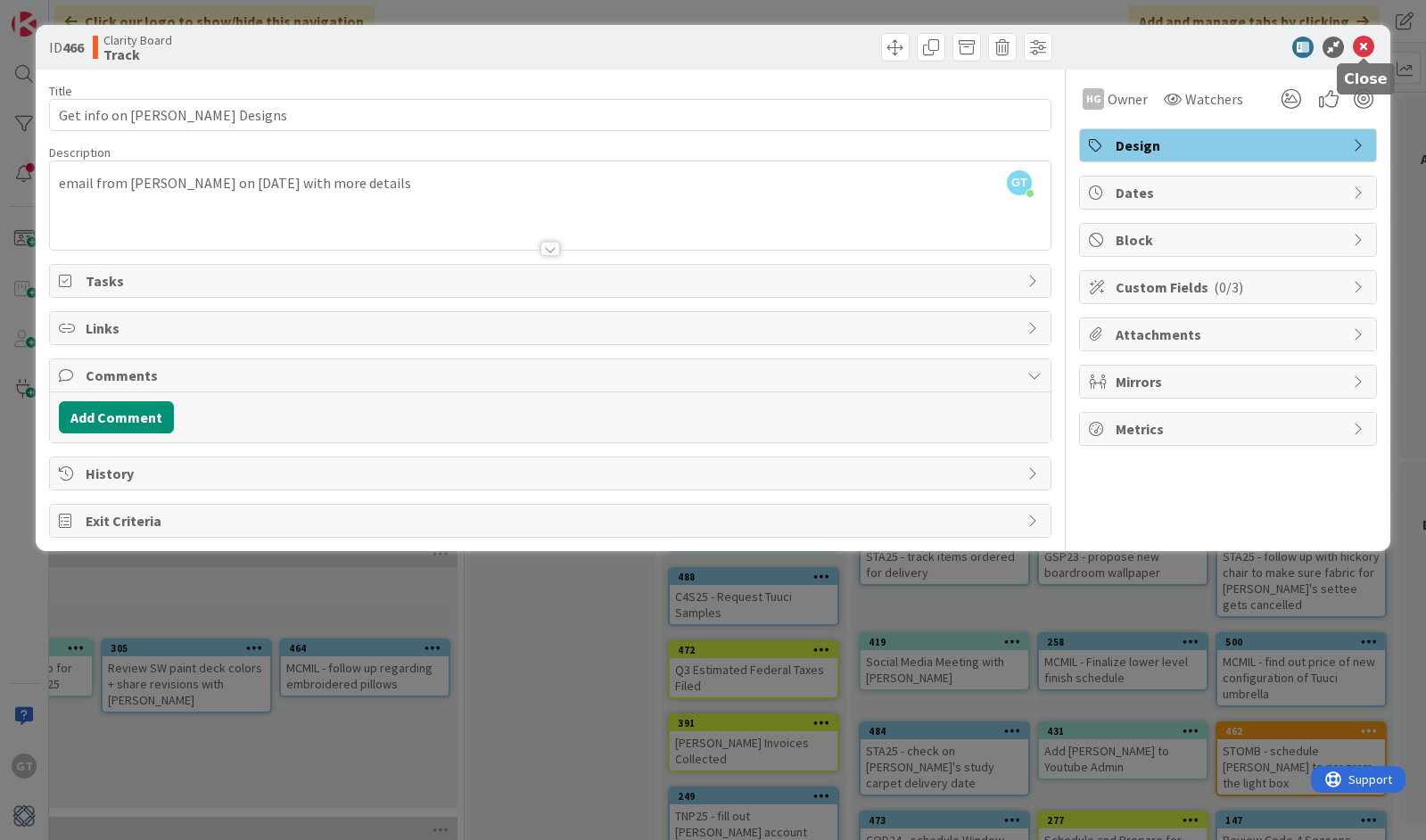
click at [1367, 49] on icon at bounding box center [1363, 47] width 21 height 21
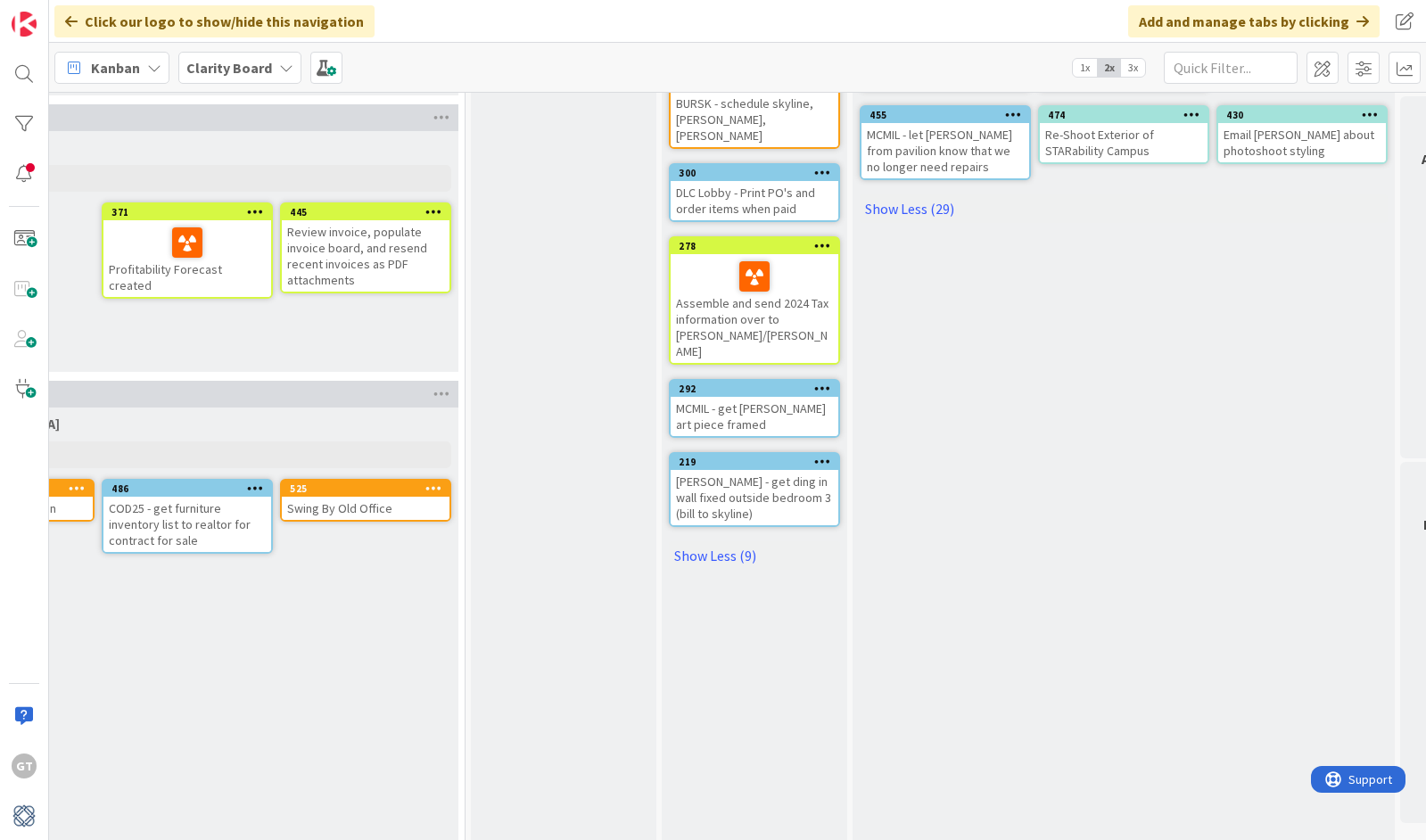
scroll to position [1182, 1641]
click at [740, 470] on div "GULLA - get ding in wall fixed outside bedroom 3 (bill to skyline)" at bounding box center [755, 496] width 167 height 55
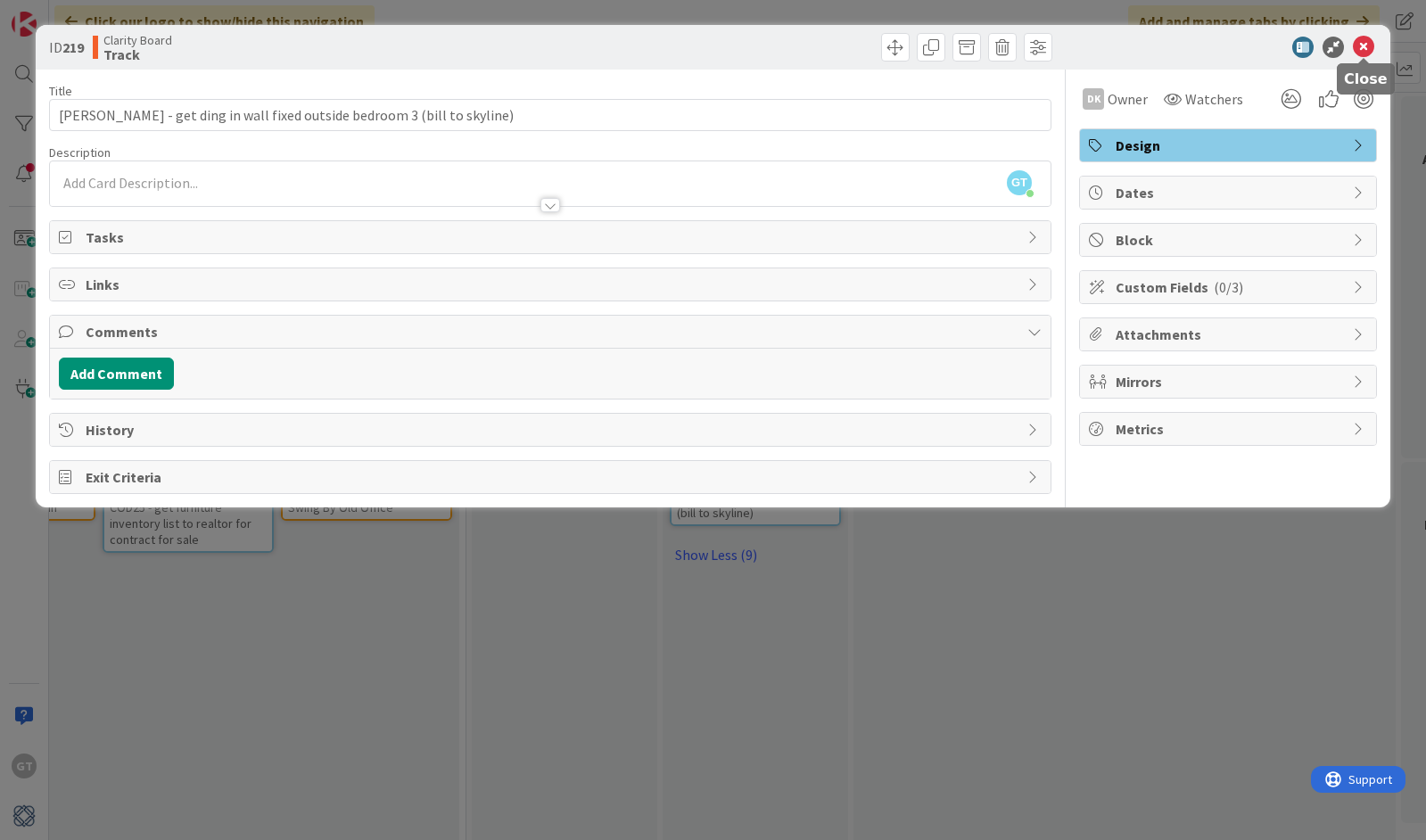
click at [1362, 49] on icon at bounding box center [1363, 47] width 21 height 21
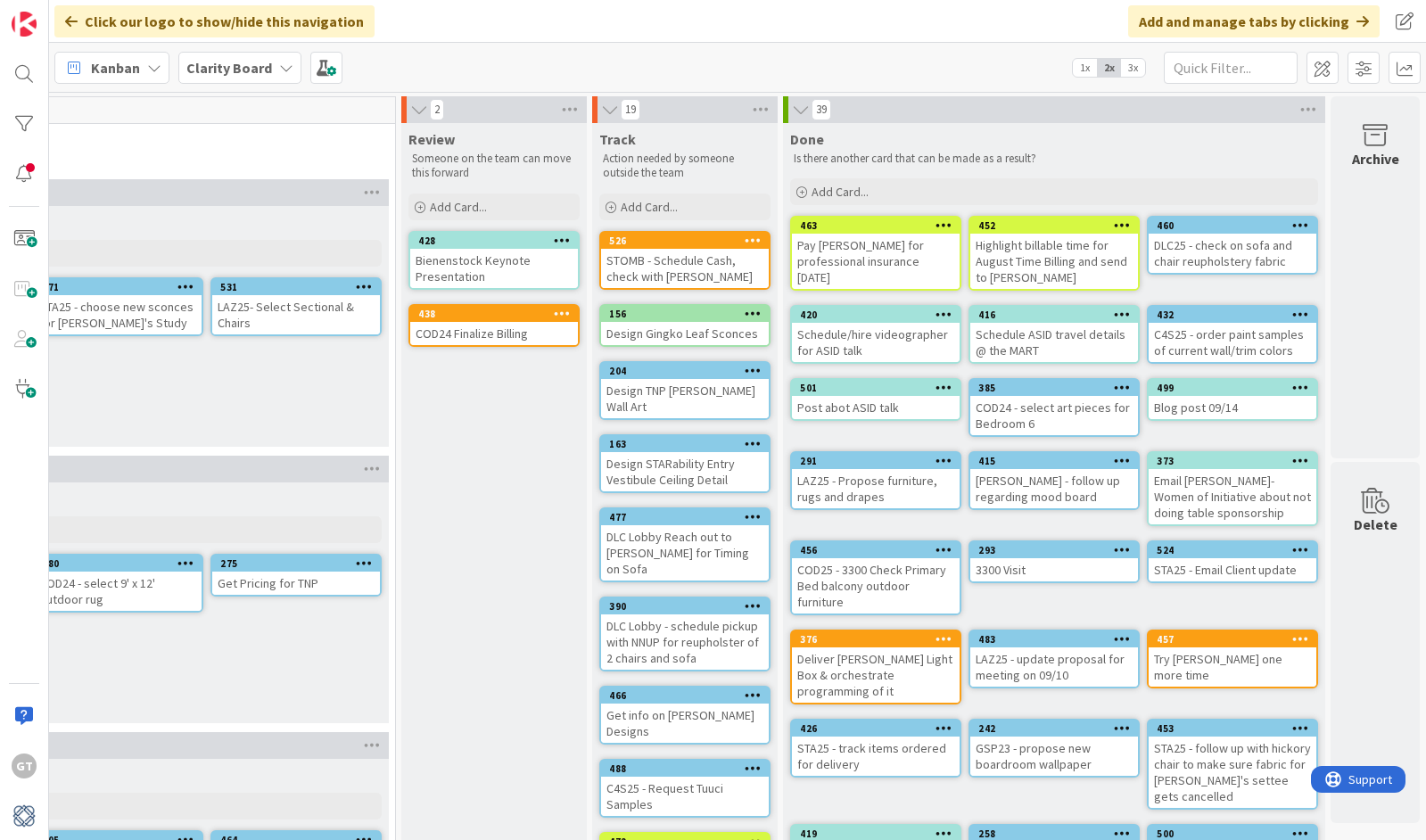
scroll to position [0, 1711]
click at [1300, 315] on icon at bounding box center [1301, 314] width 17 height 13
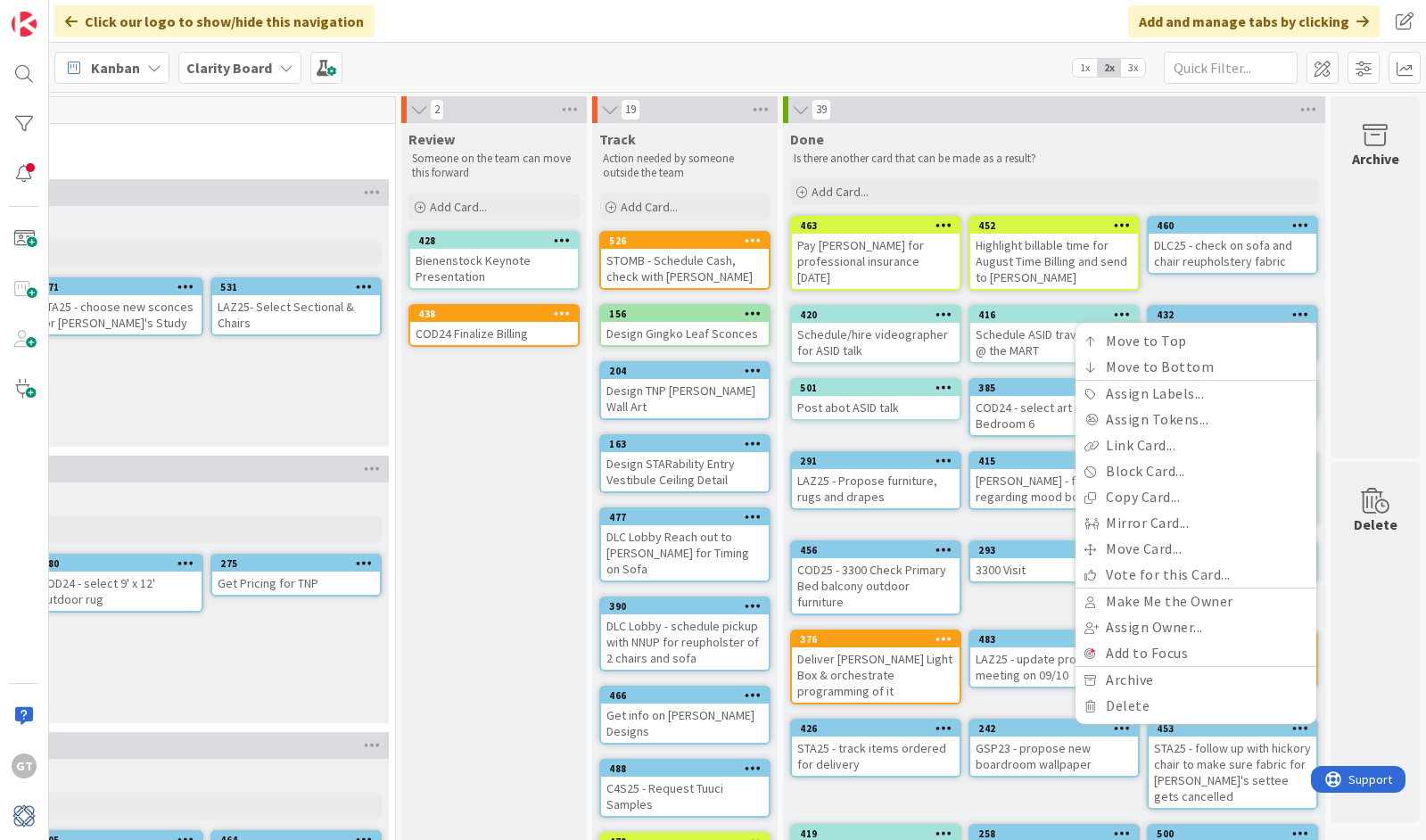
drag, startPoint x: 1228, startPoint y: 298, endPoint x: 1227, endPoint y: 307, distance: 9.1
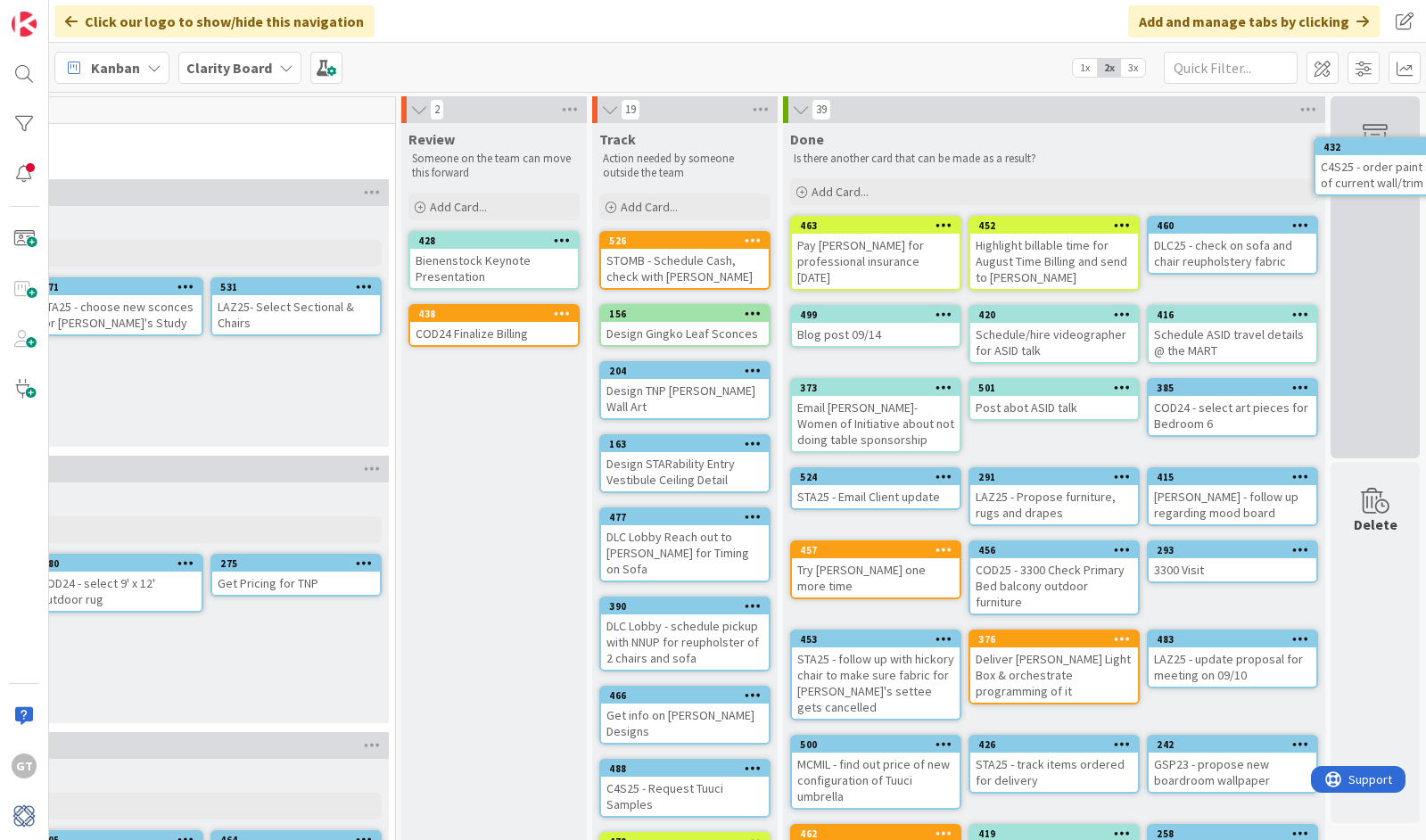
drag, startPoint x: 1225, startPoint y: 337, endPoint x: 1264, endPoint y: 315, distance: 44.8
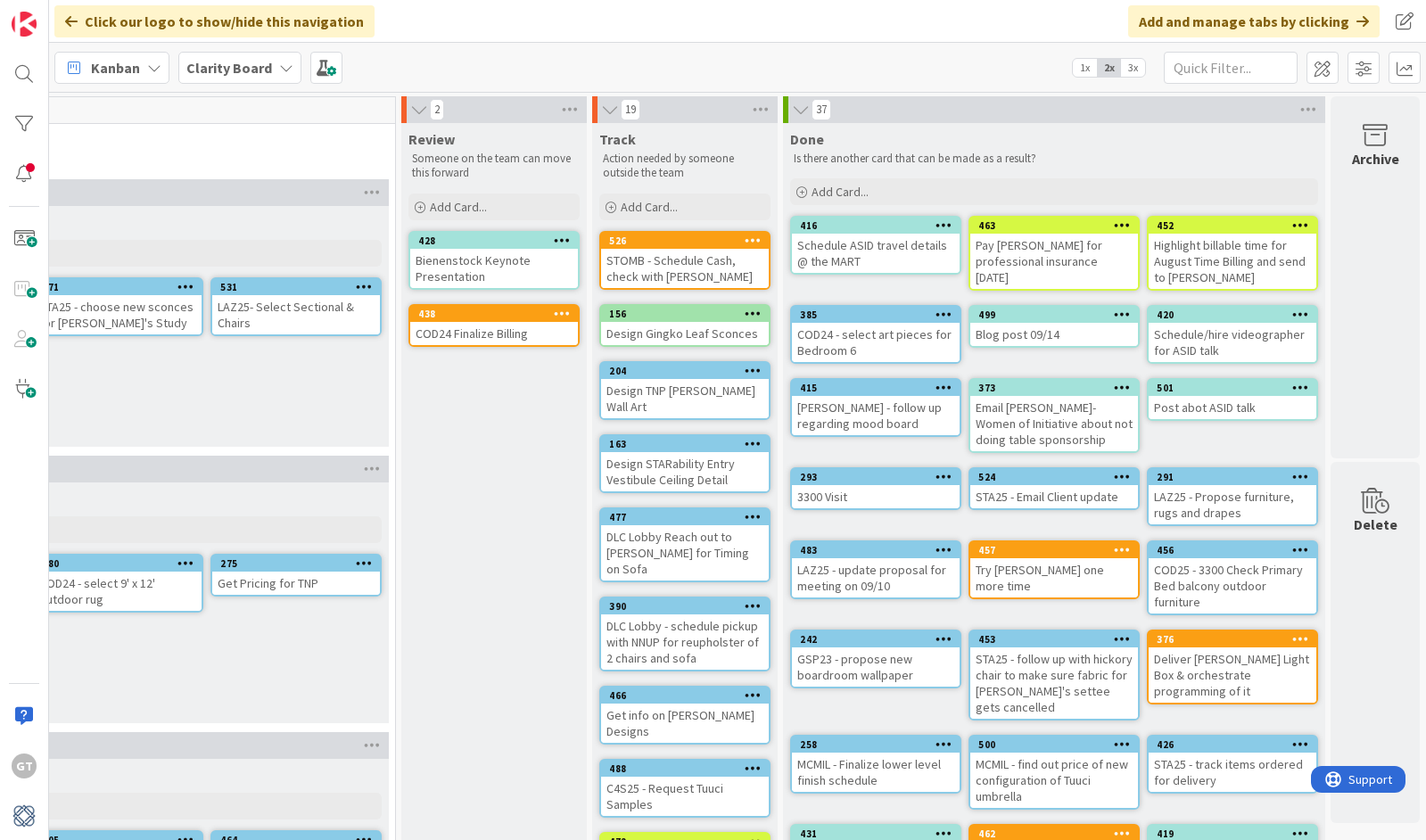
click at [887, 490] on div "3300 Visit" at bounding box center [876, 496] width 167 height 23
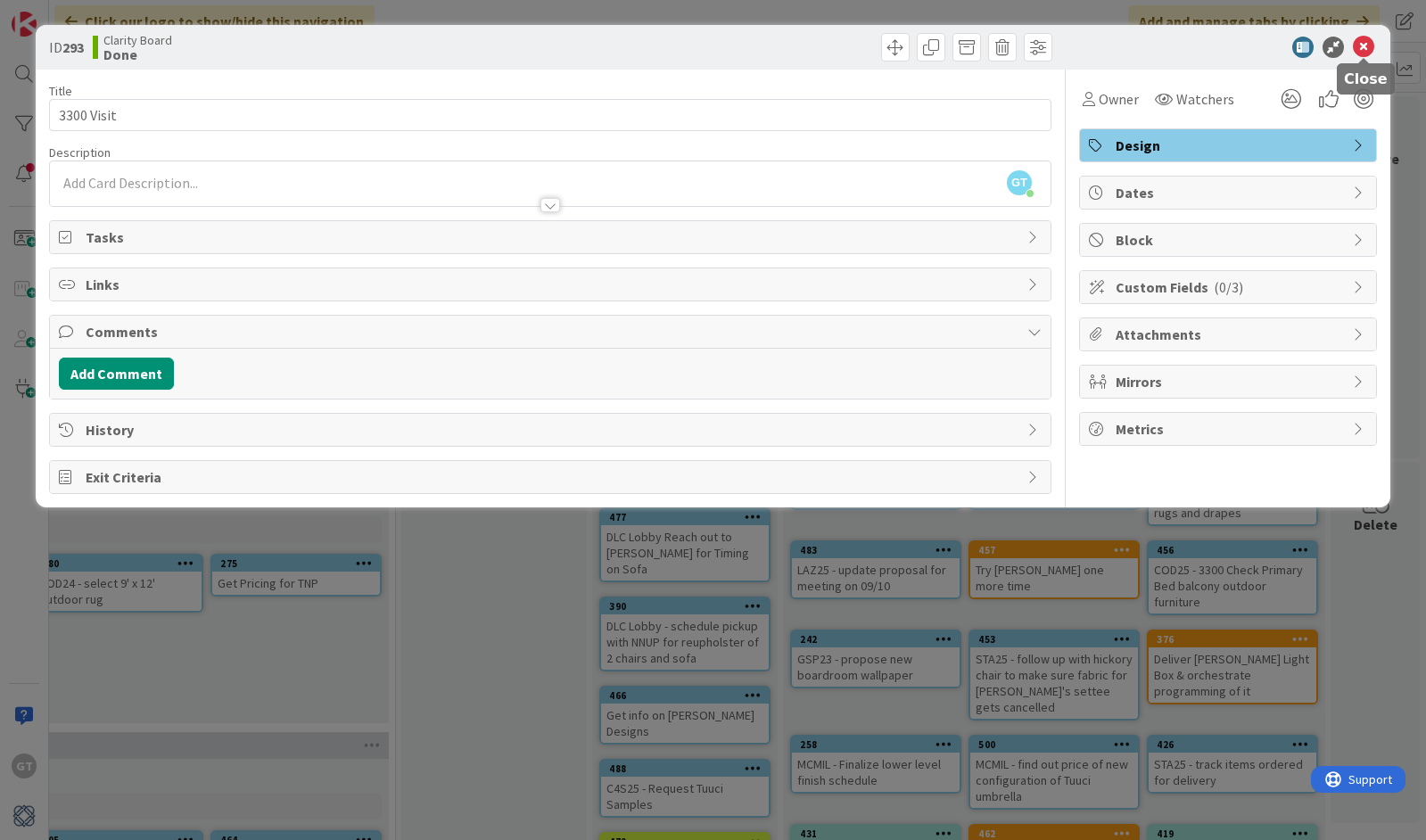
click at [1363, 48] on icon at bounding box center [1363, 47] width 21 height 21
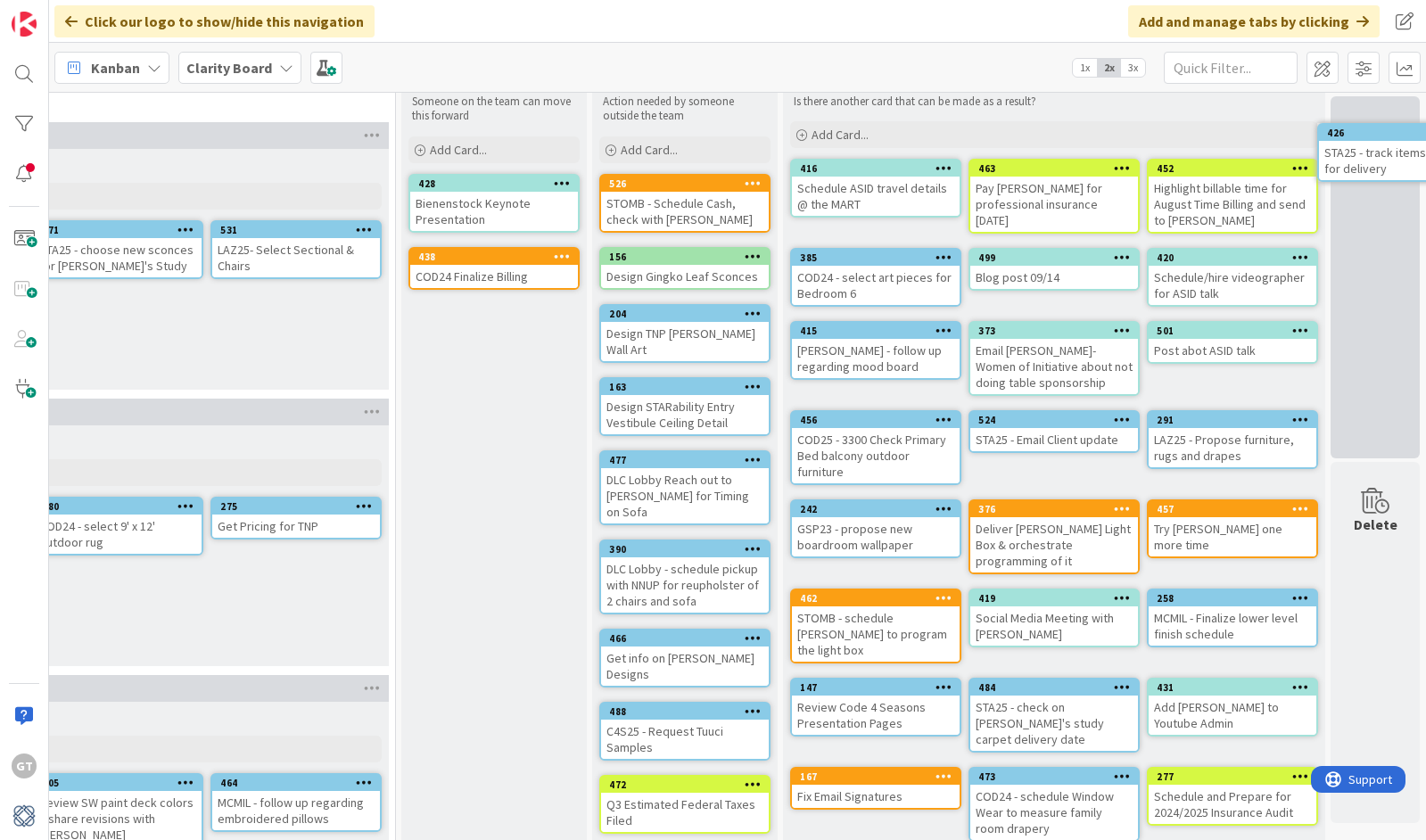
scroll to position [0, 1711]
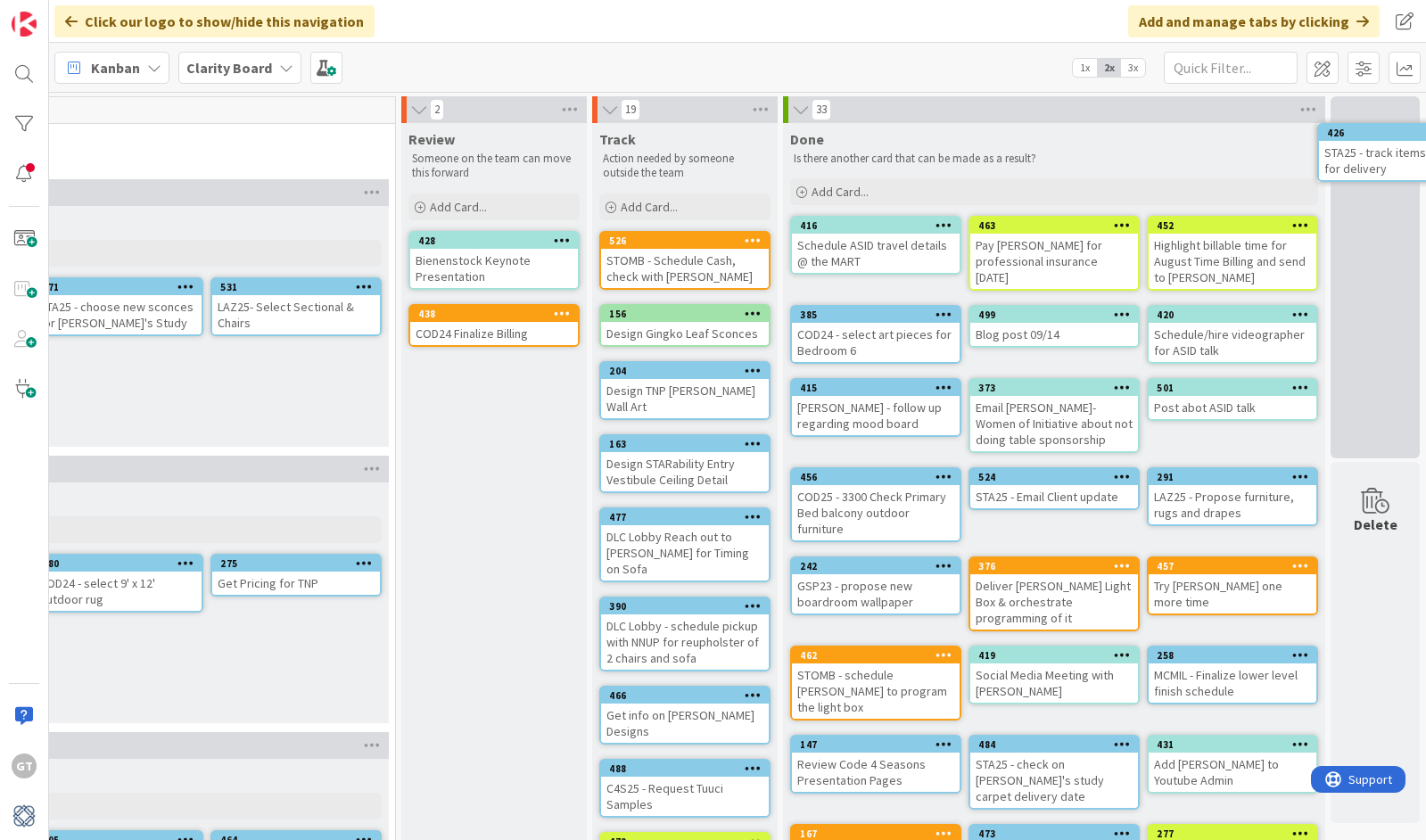
drag, startPoint x: 1216, startPoint y: 517, endPoint x: 1255, endPoint y: 482, distance: 52.4
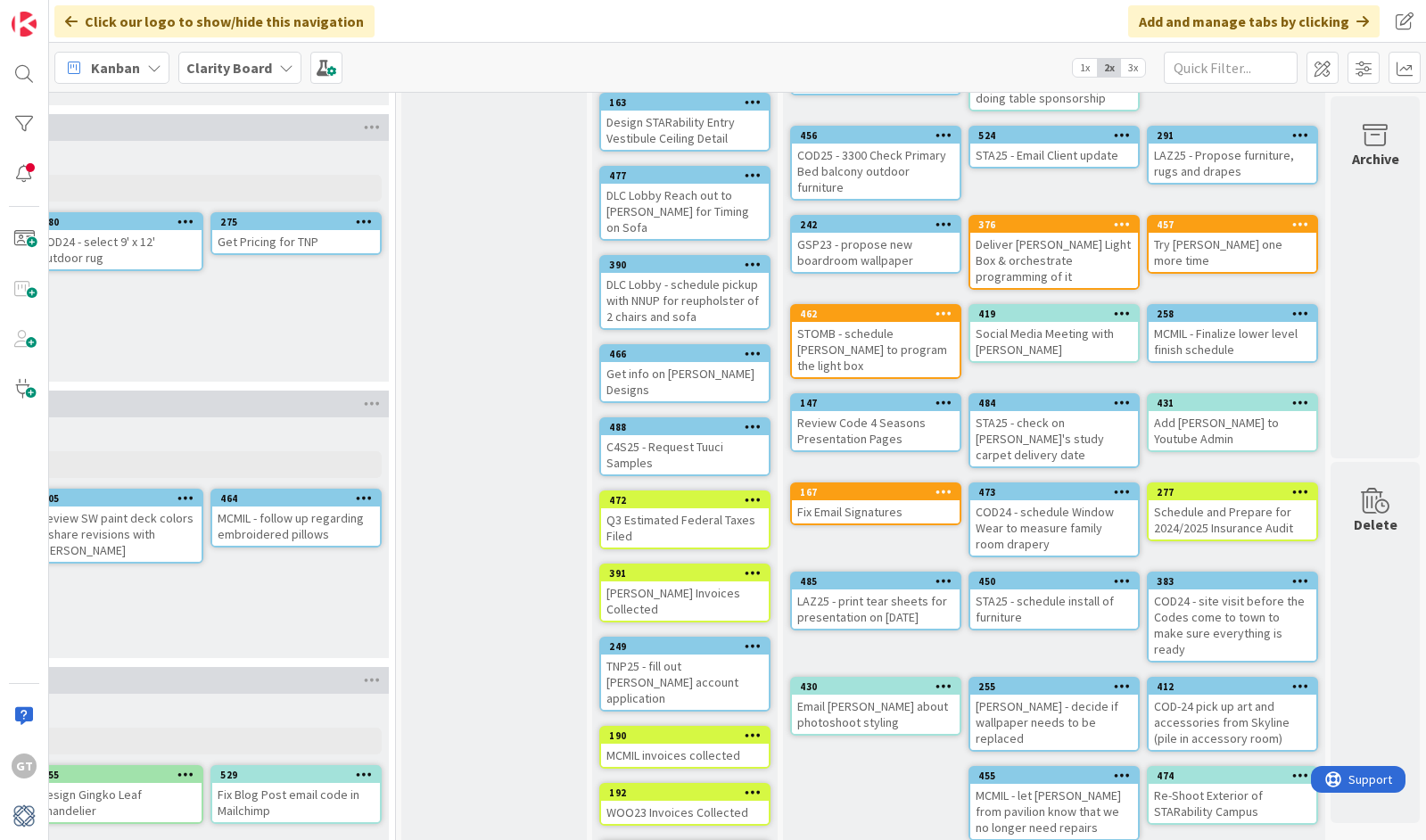
scroll to position [397, 1710]
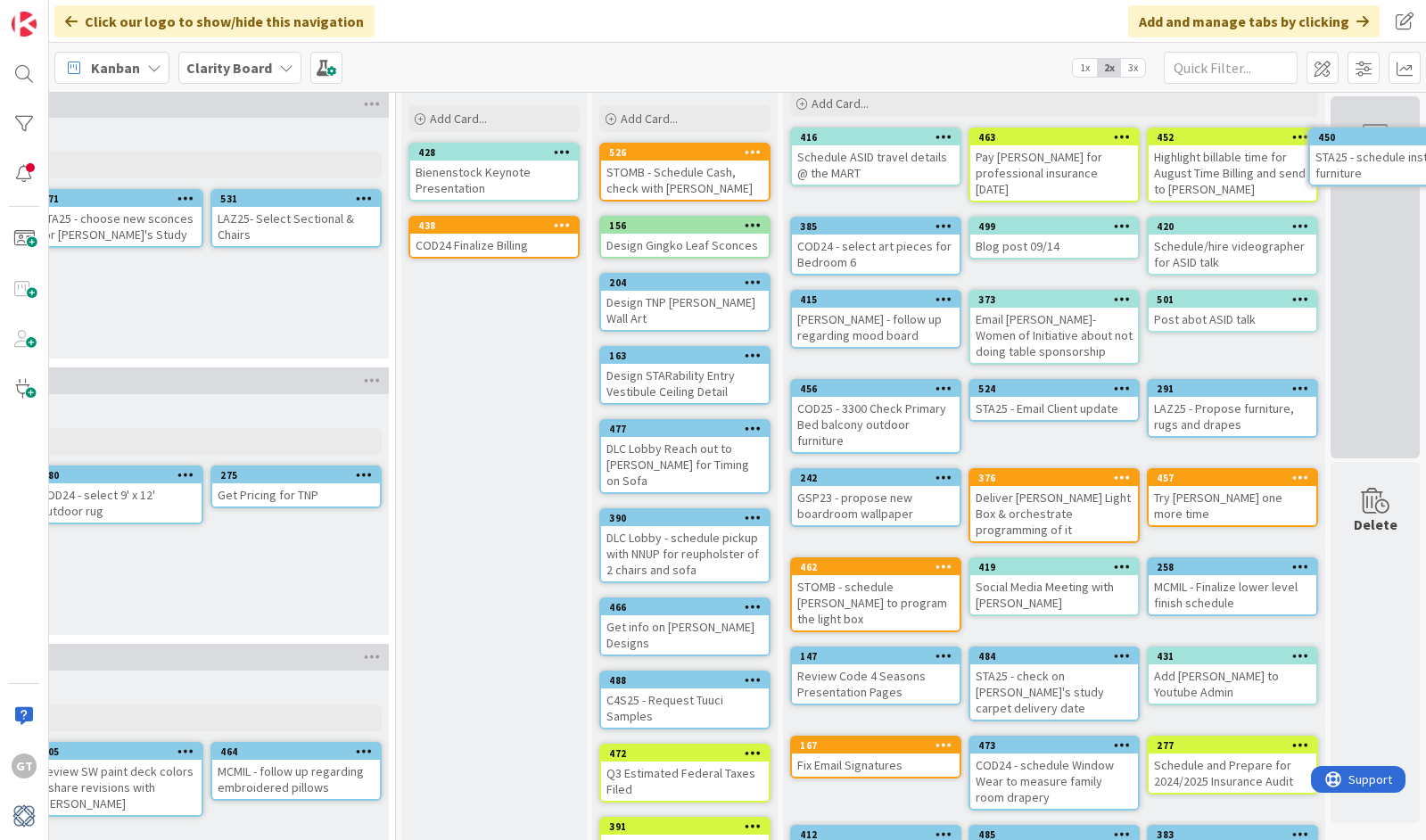
drag, startPoint x: 1048, startPoint y: 500, endPoint x: 1084, endPoint y: 484, distance: 39.4
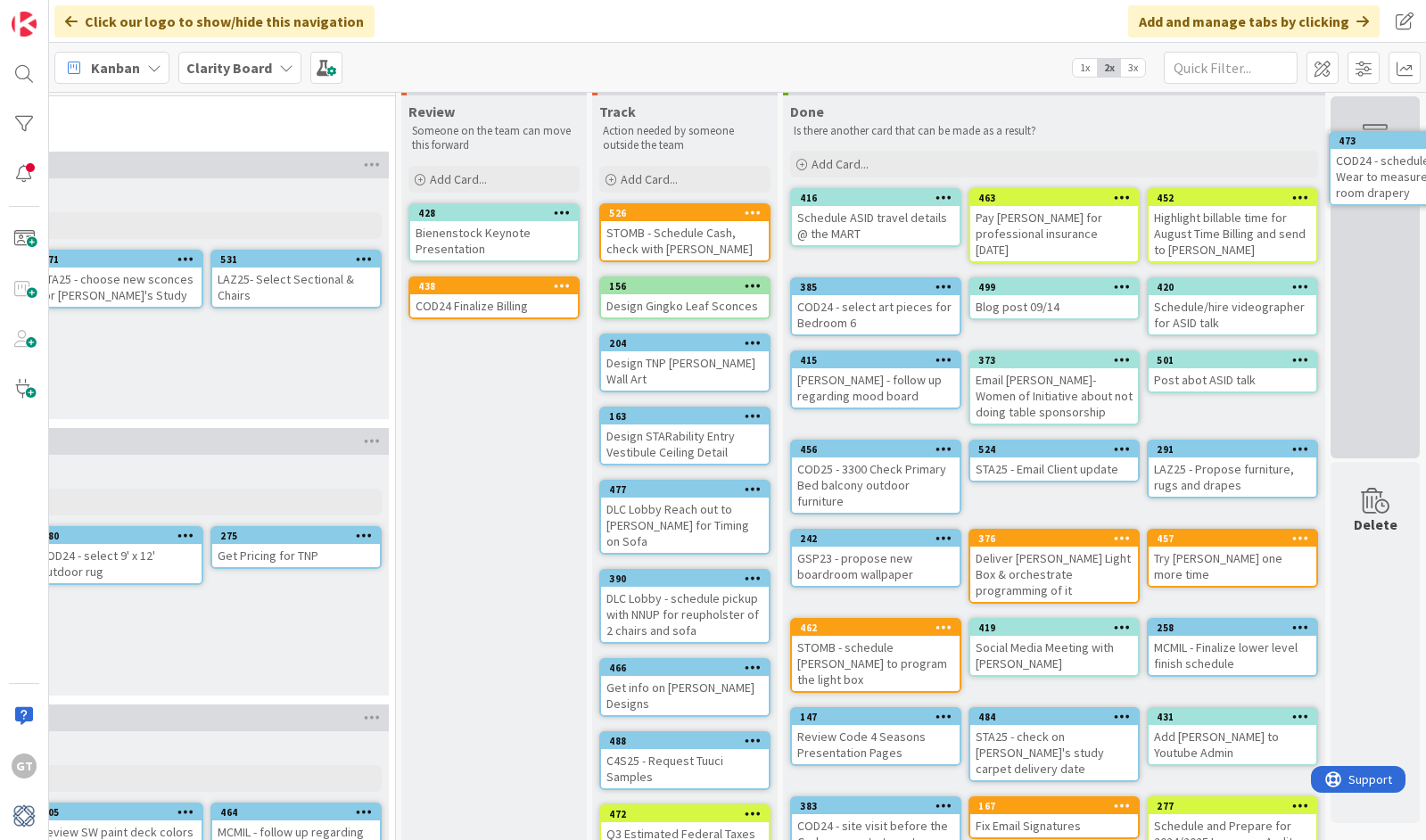
scroll to position [0, 1711]
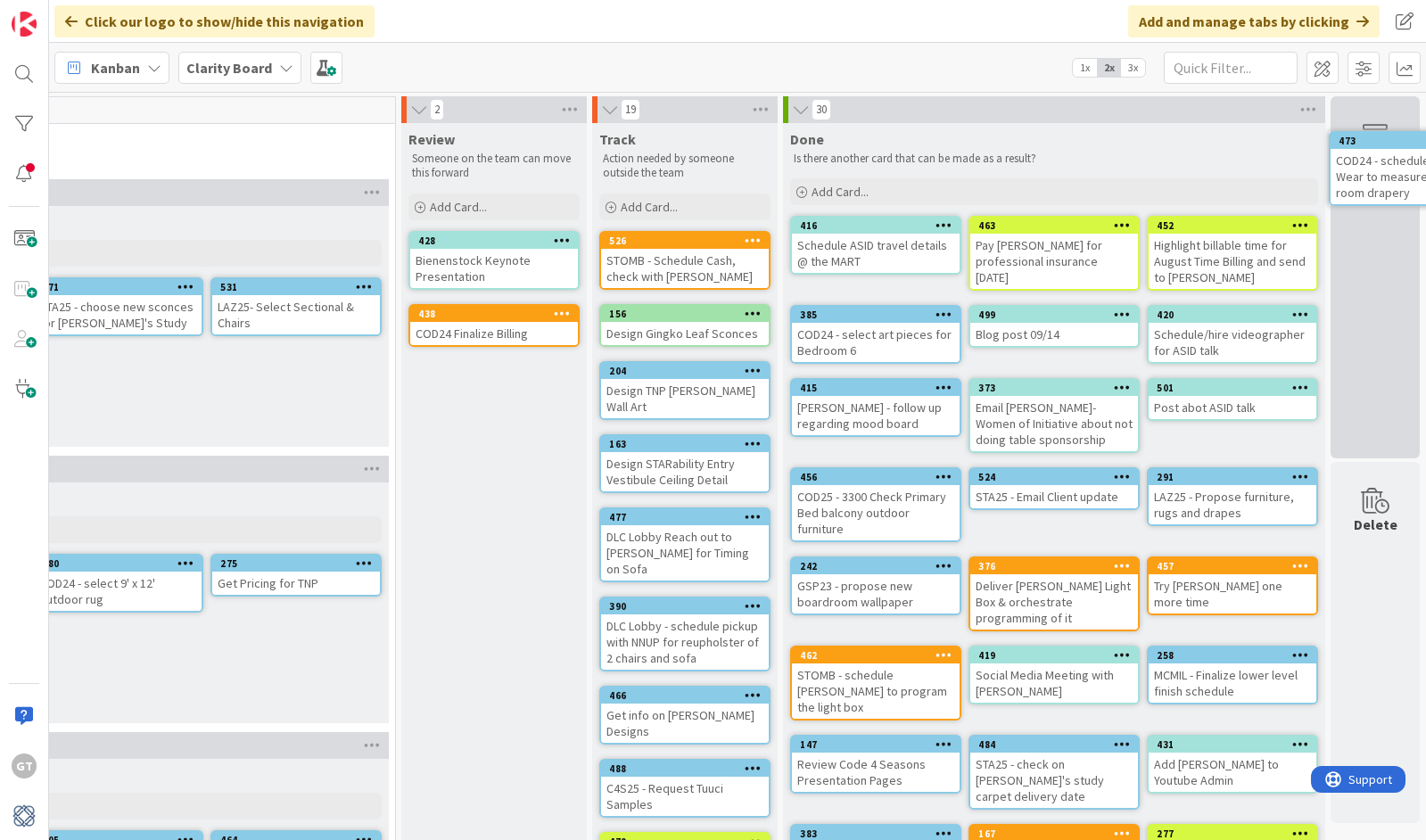
drag, startPoint x: 1007, startPoint y: 522, endPoint x: 1048, endPoint y: 512, distance: 42.2
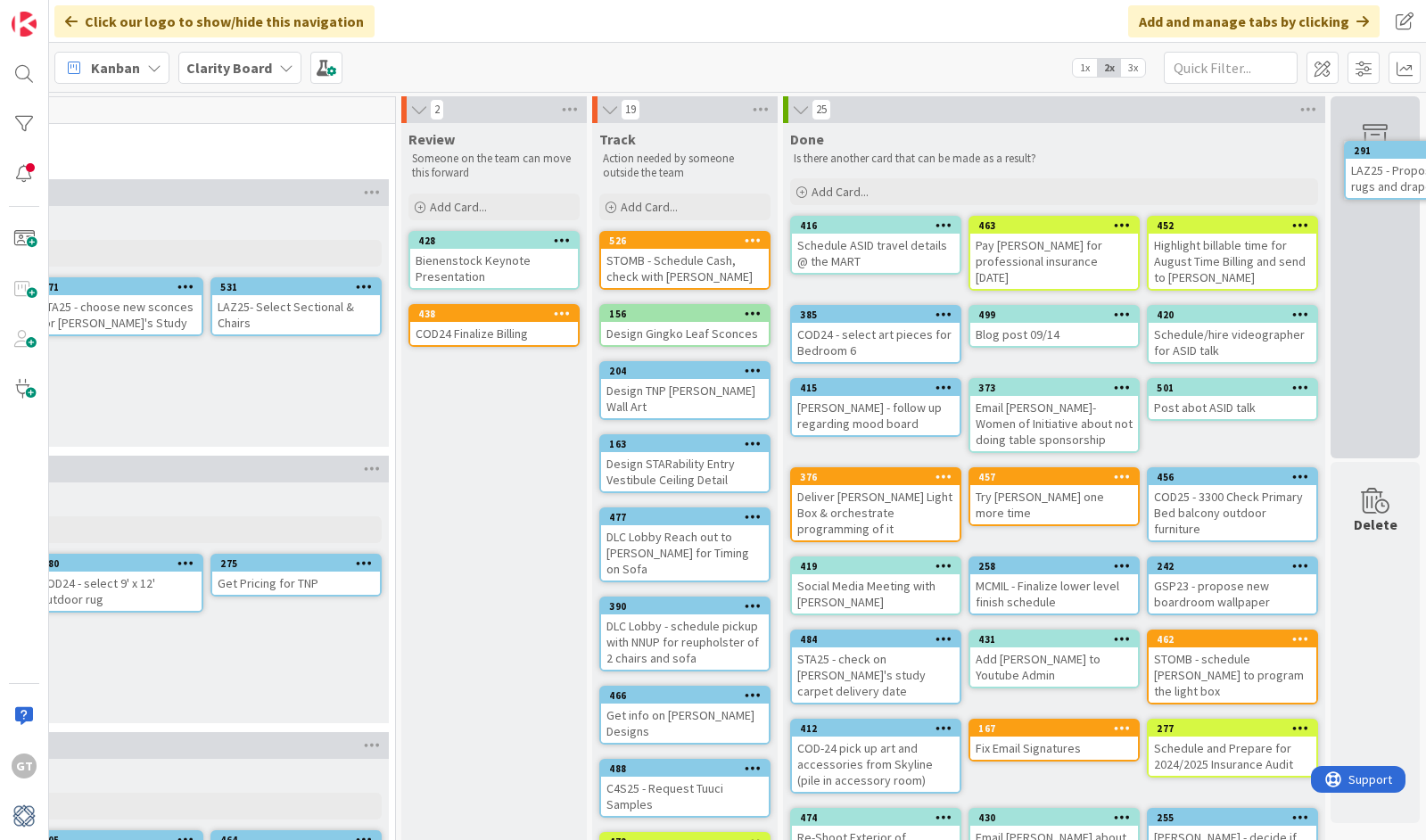
drag, startPoint x: 1179, startPoint y: 498, endPoint x: 1224, endPoint y: 490, distance: 45.7
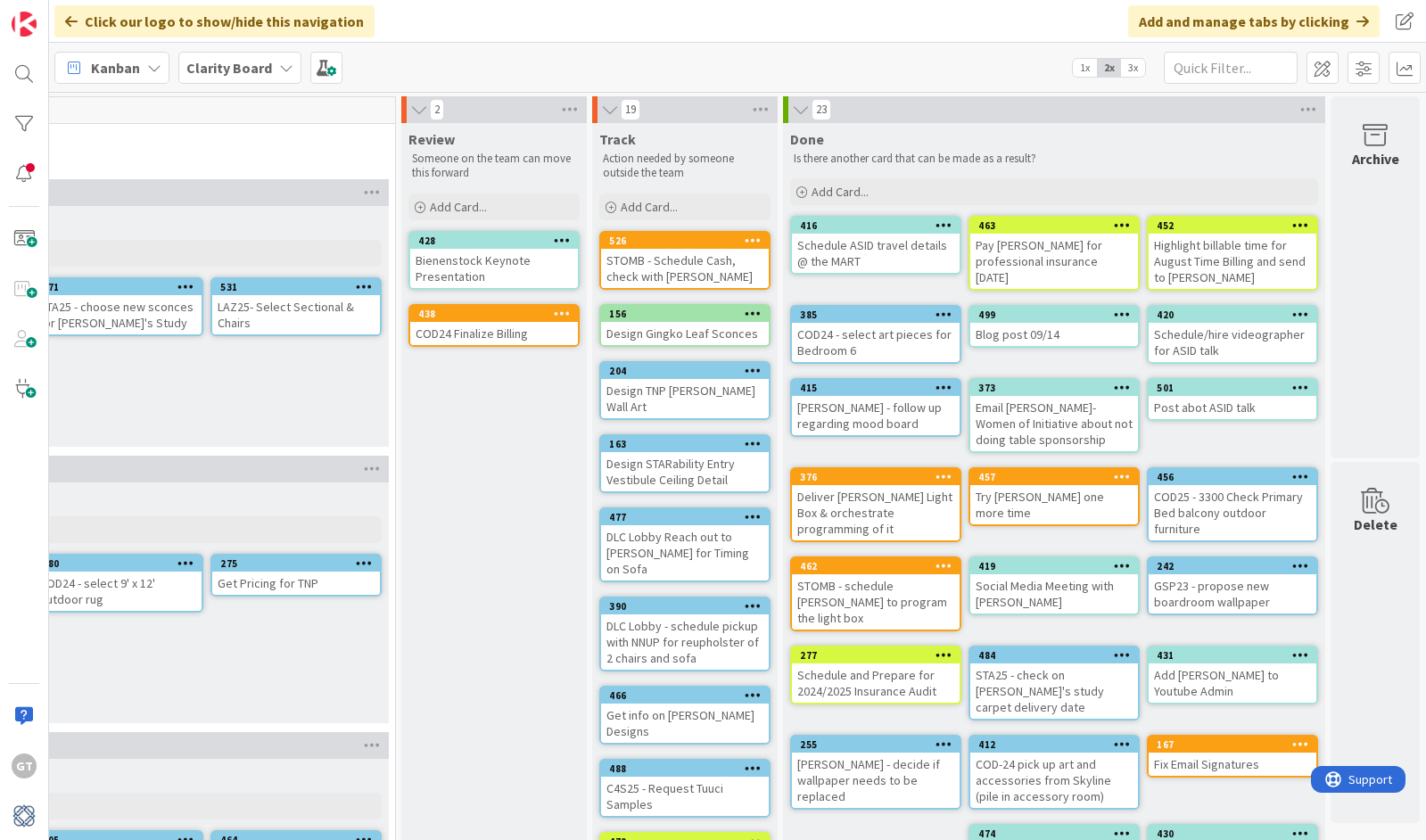
drag, startPoint x: 1029, startPoint y: 519, endPoint x: 1066, endPoint y: 507, distance: 38.9
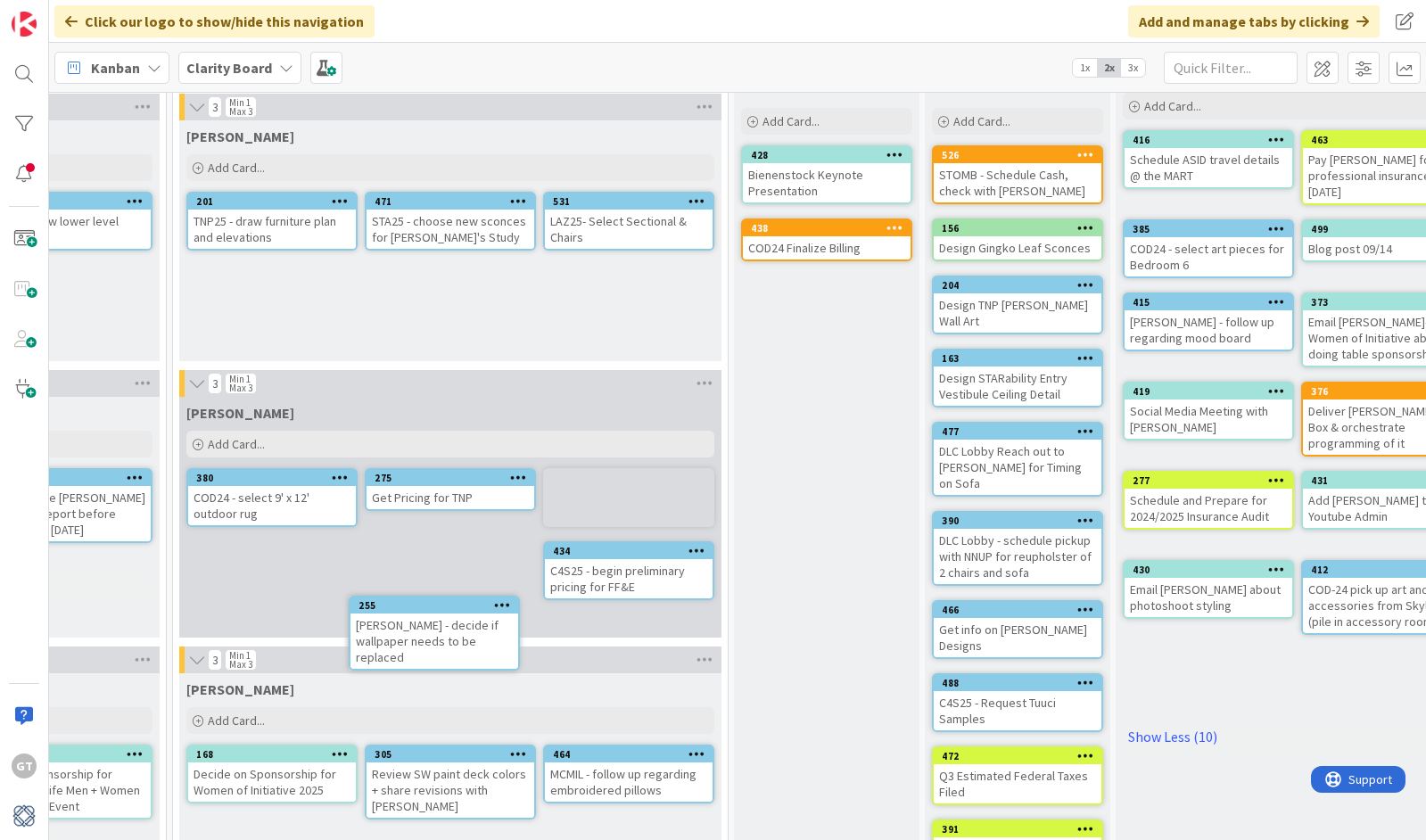
scroll to position [89, 1378]
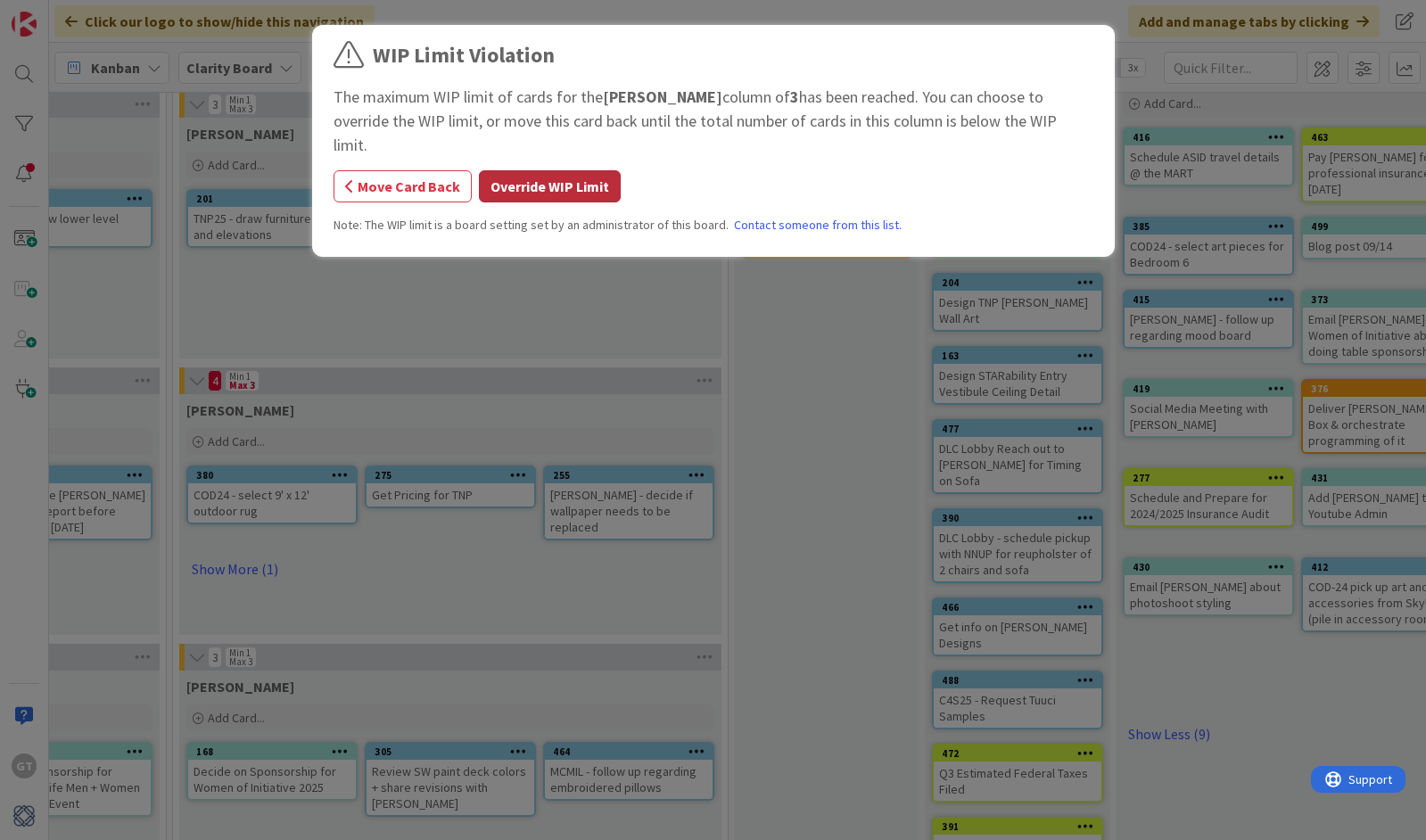
click at [524, 170] on button "Override WIP Limit" at bounding box center [549, 186] width 141 height 32
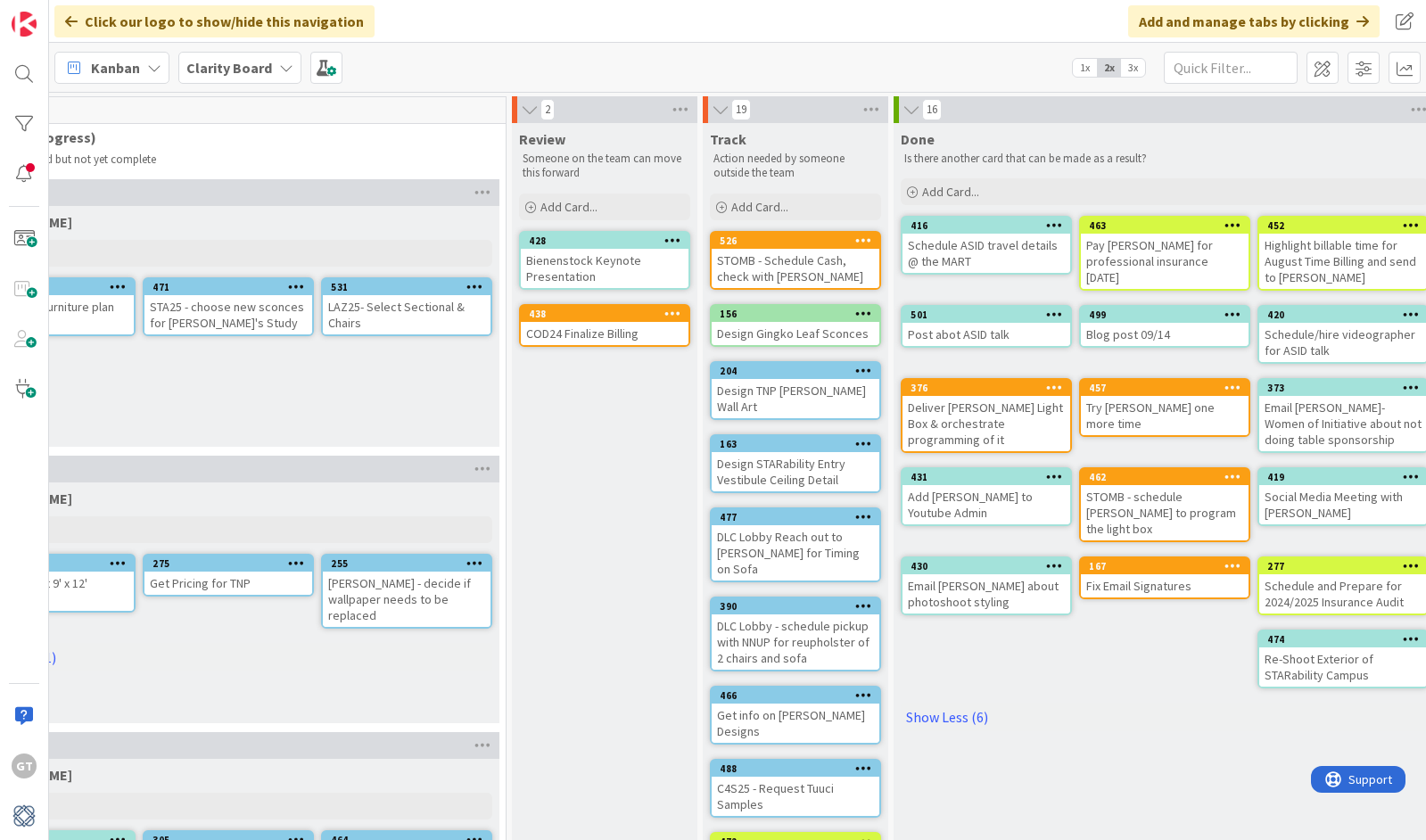
scroll to position [0, 1594]
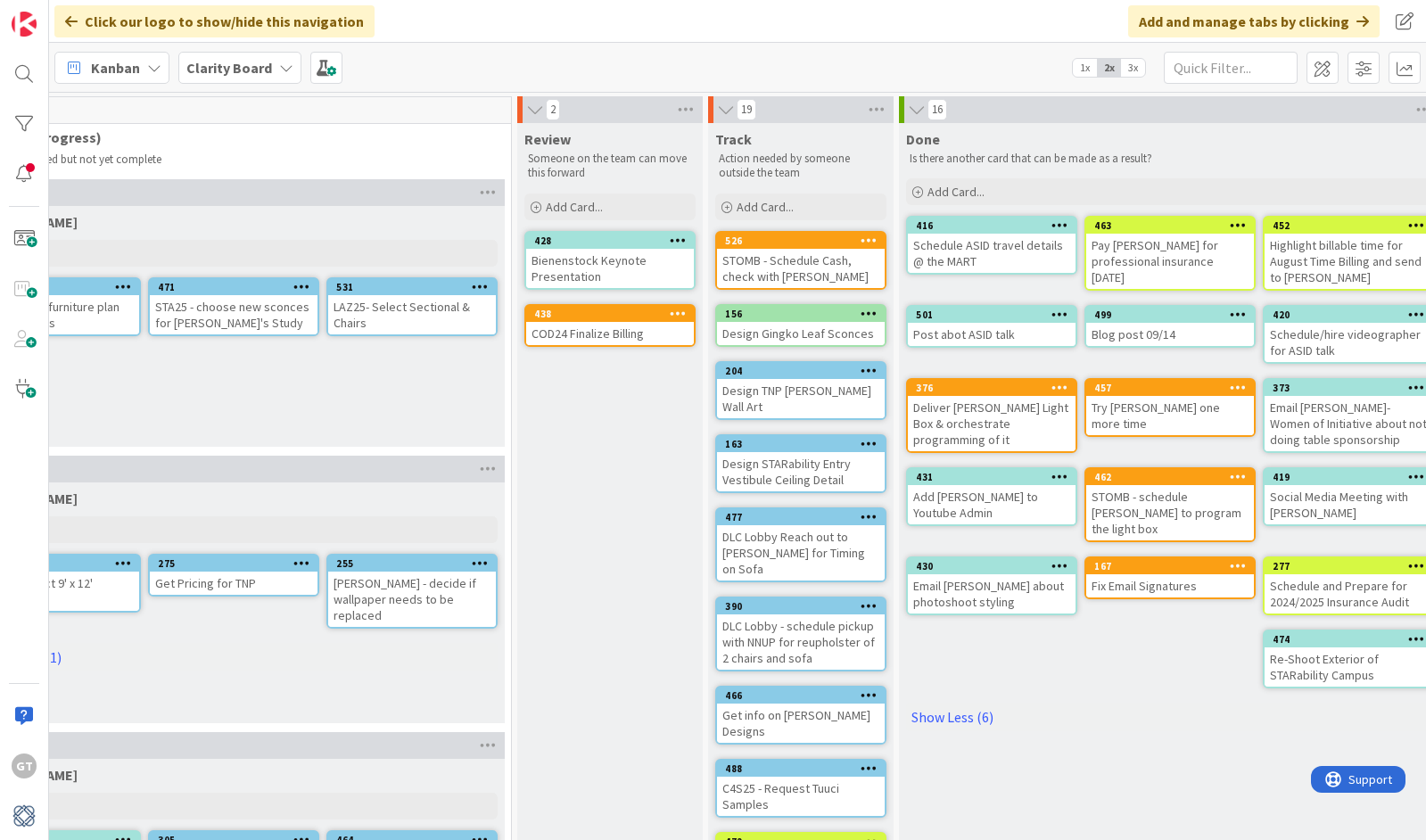
click at [418, 588] on div "REYNO - decide if wallpaper needs to be replaced" at bounding box center [412, 598] width 167 height 55
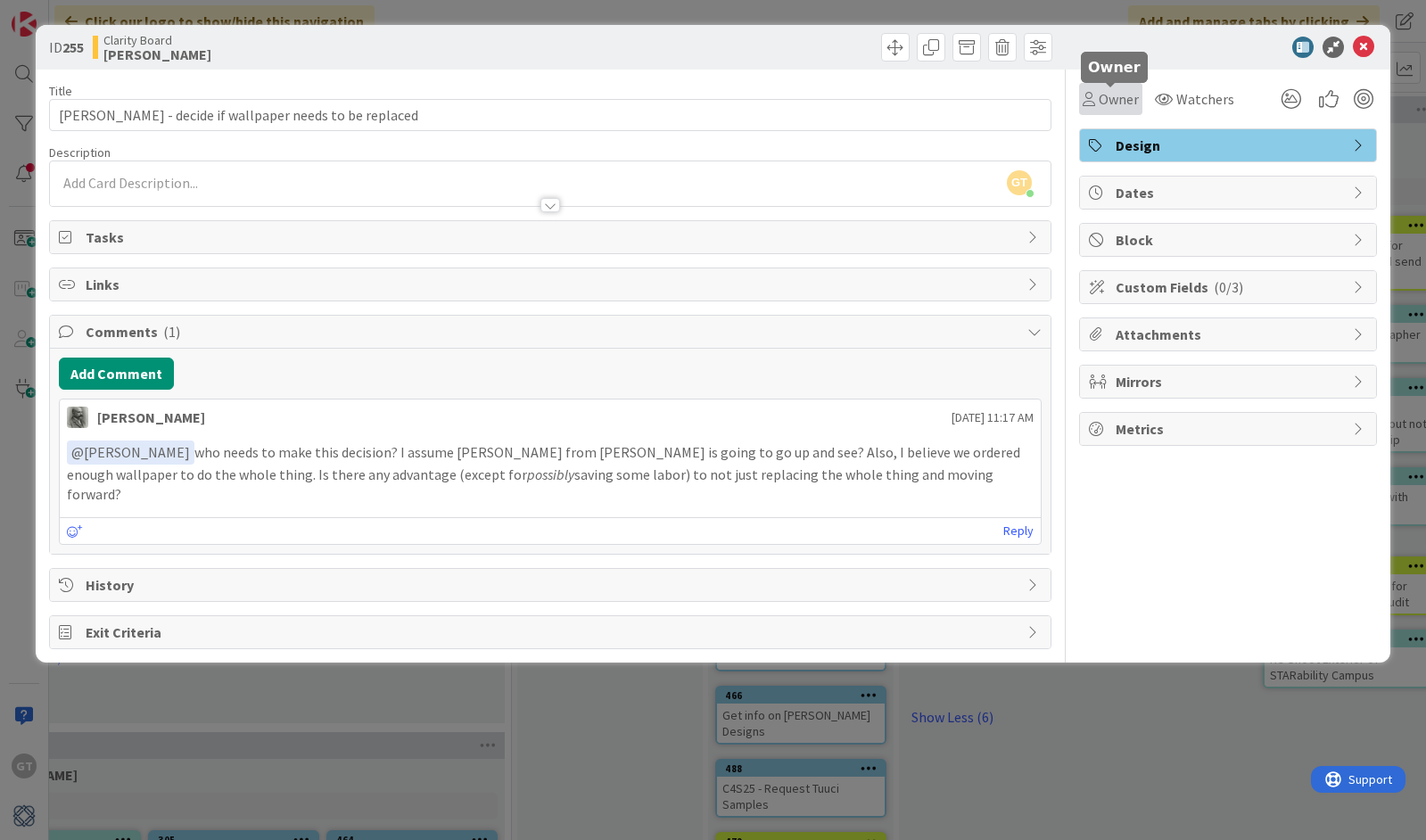
click at [1111, 94] on span "Owner" at bounding box center [1119, 99] width 40 height 21
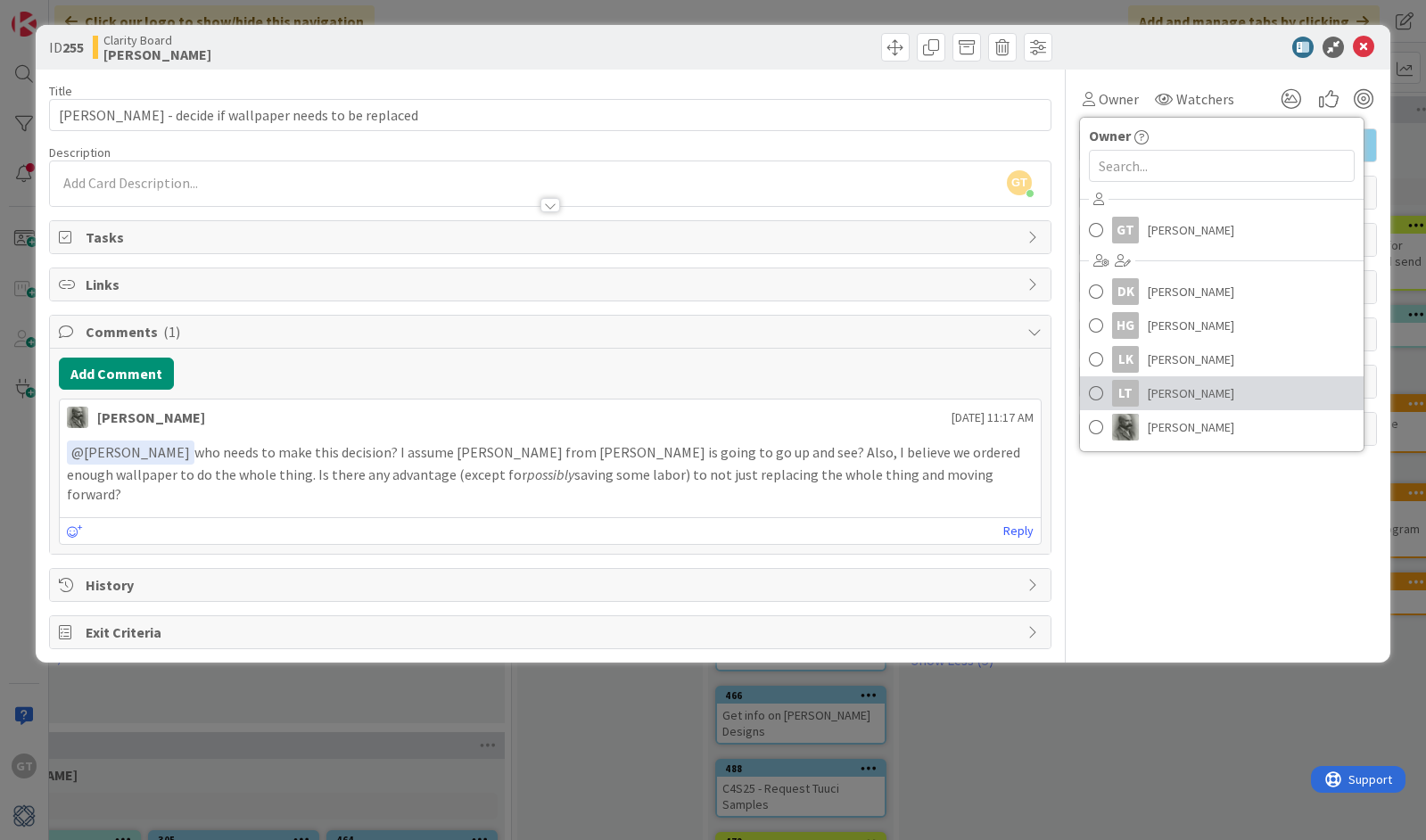
drag, startPoint x: 1177, startPoint y: 390, endPoint x: 551, endPoint y: 328, distance: 629.1
click at [1175, 391] on span "Lisa Thomas" at bounding box center [1191, 394] width 87 height 27
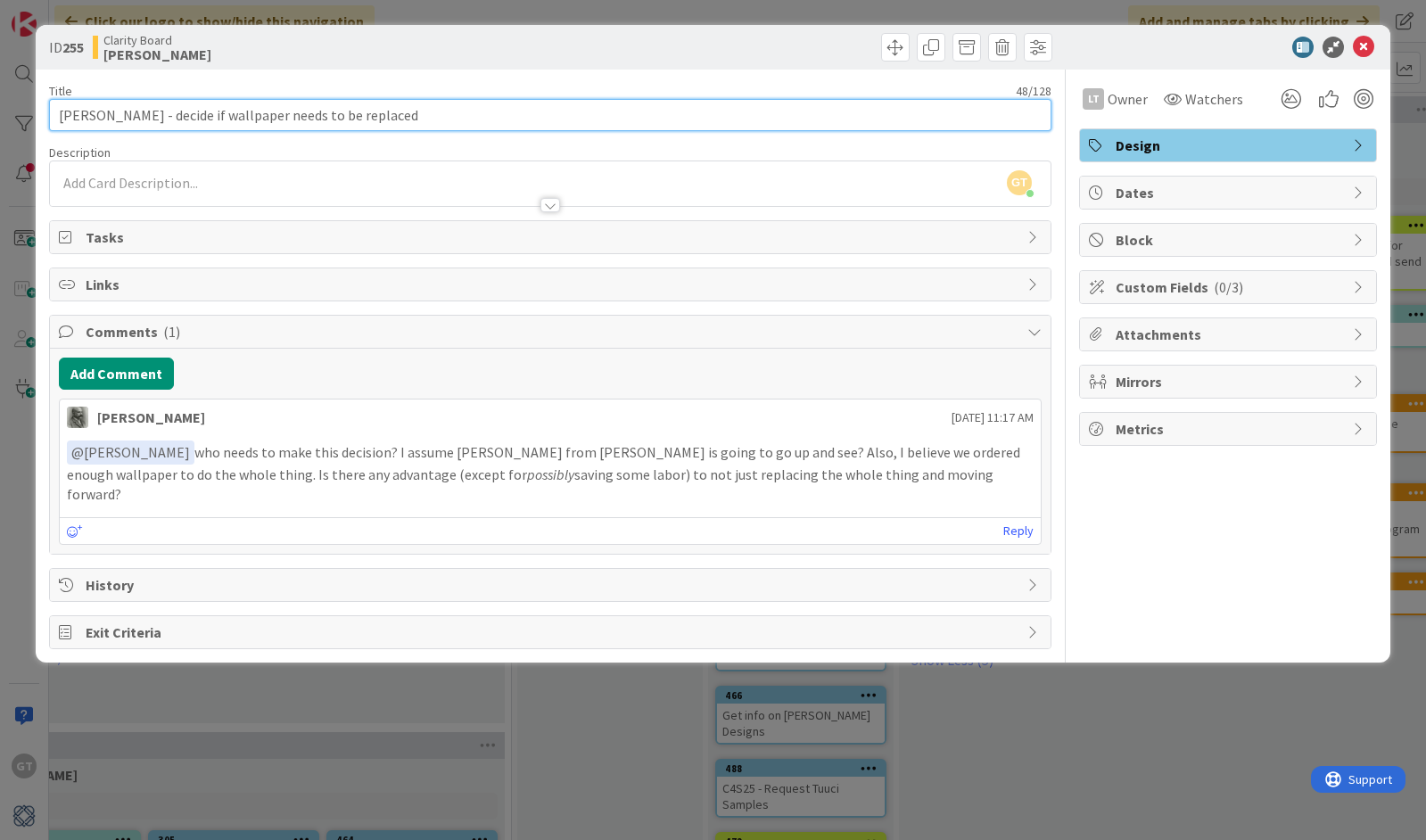
click at [388, 122] on input "REYNO - decide if wallpaper needs to be replaced" at bounding box center [550, 115] width 1003 height 32
type input "[PERSON_NAME] - decide if wallpaper needs to be replaced, what are the next ste…"
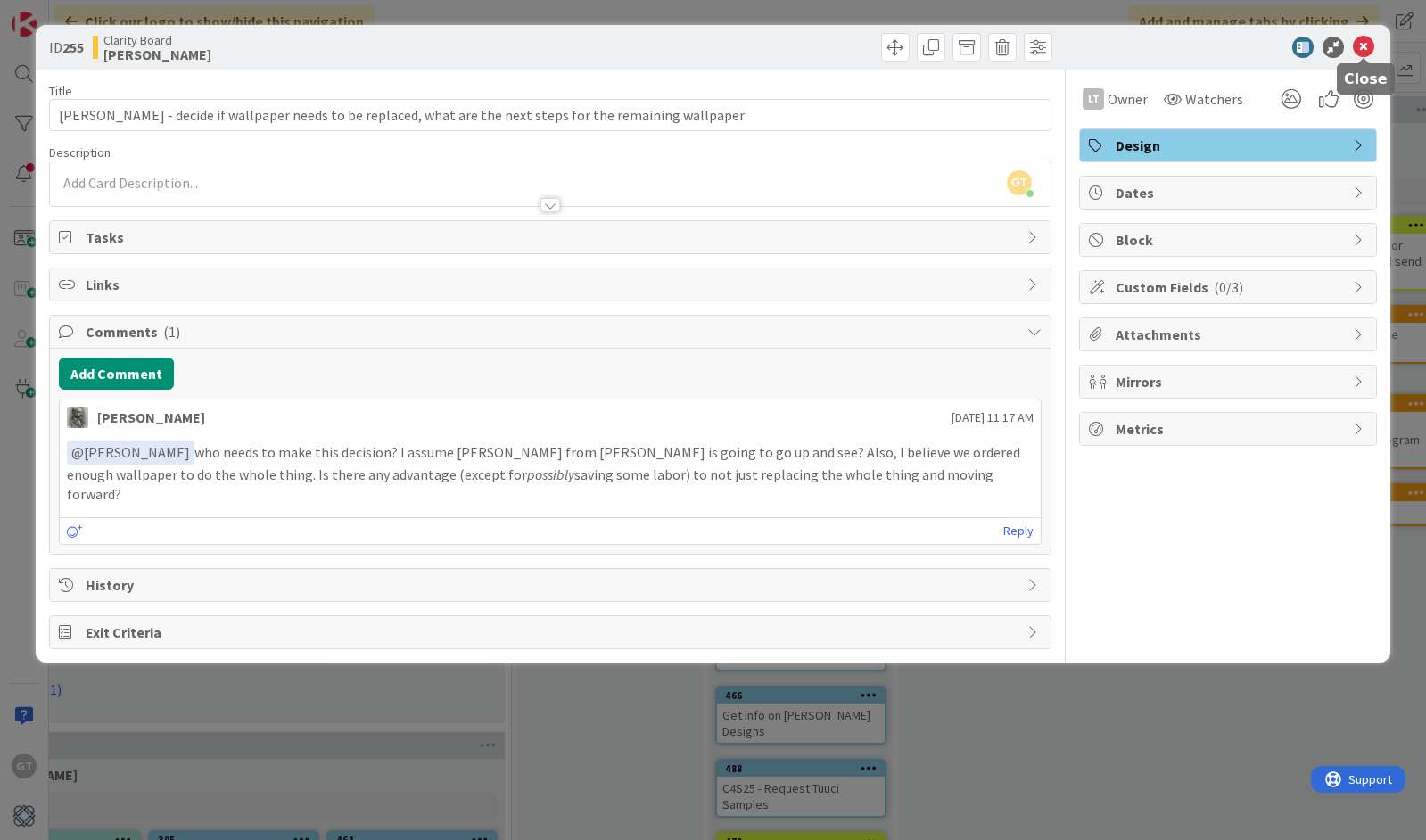
click at [1366, 41] on icon at bounding box center [1363, 47] width 21 height 21
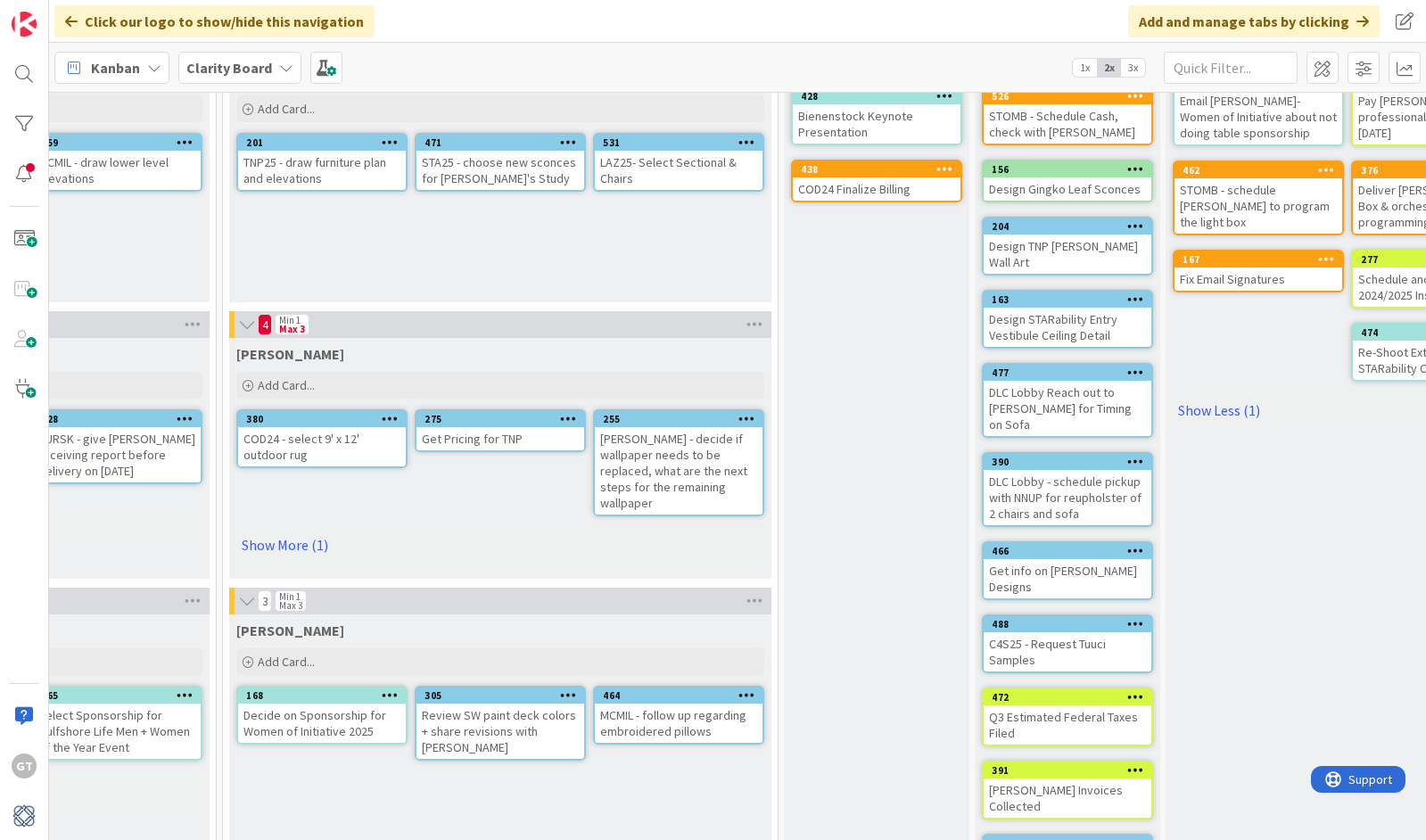
scroll to position [149, 1328]
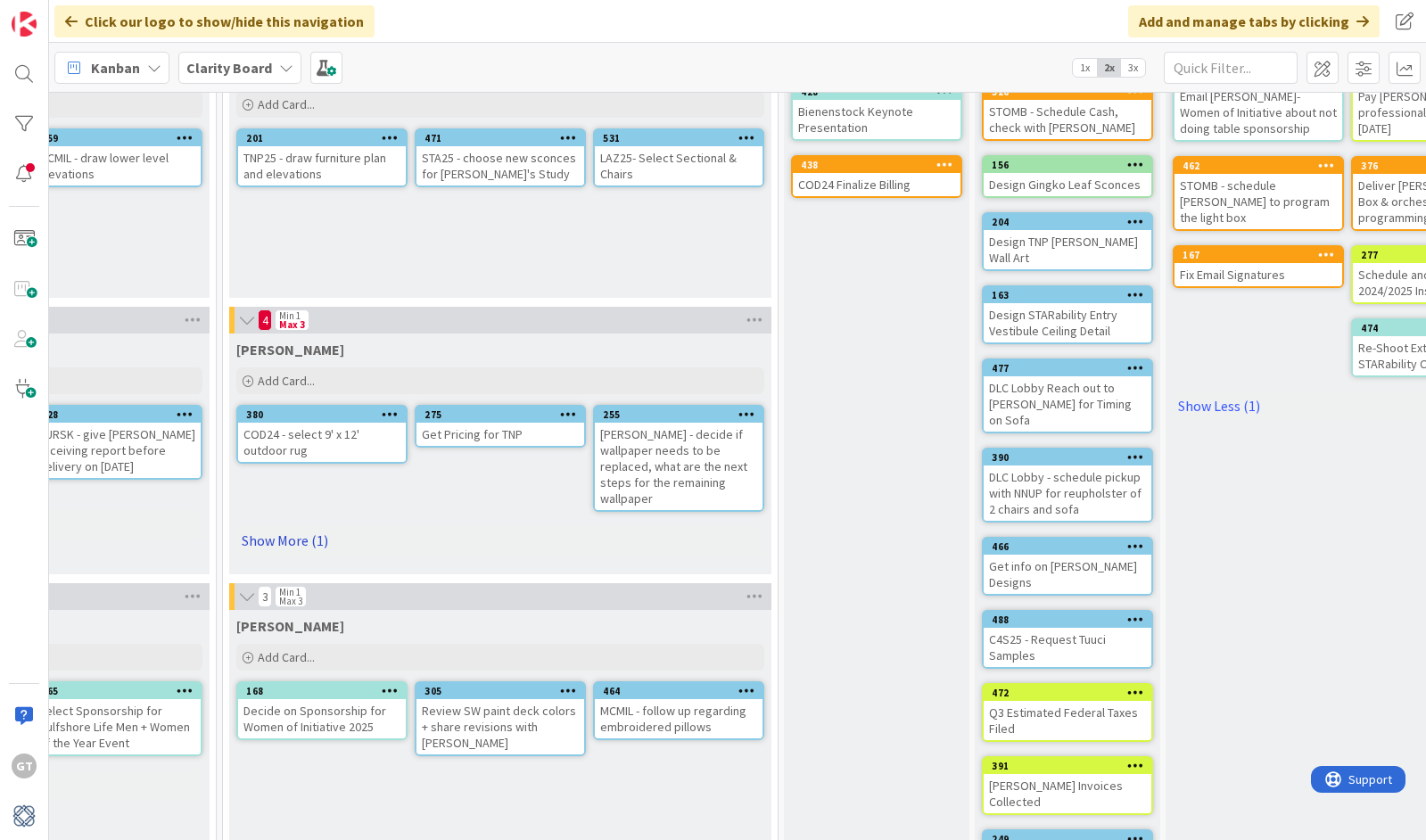
click at [297, 526] on link "Show More (1)" at bounding box center [500, 541] width 528 height 29
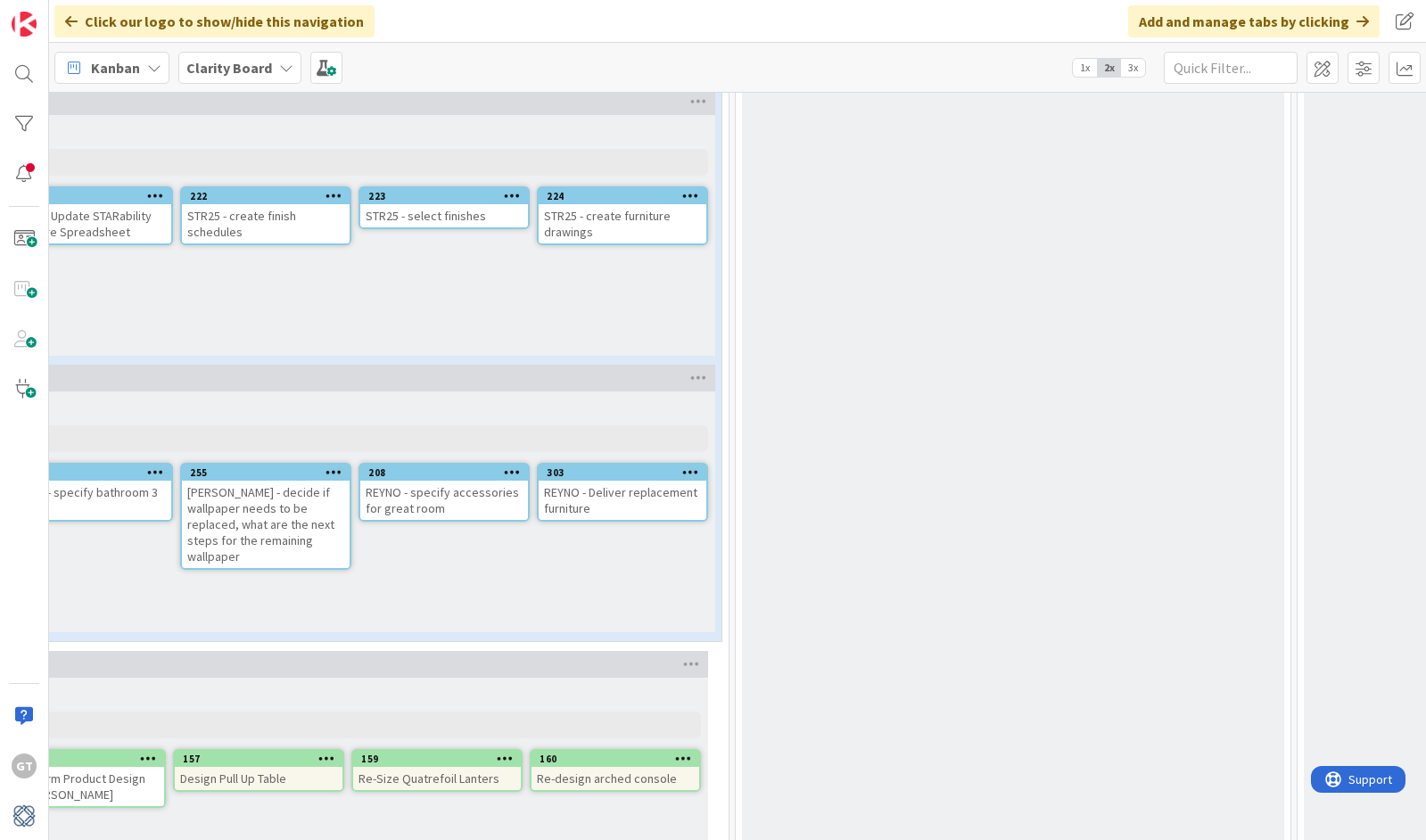
scroll to position [4300, 257]
click at [600, 488] on div "REYNO - Deliver replacement furniture" at bounding box center [619, 500] width 167 height 39
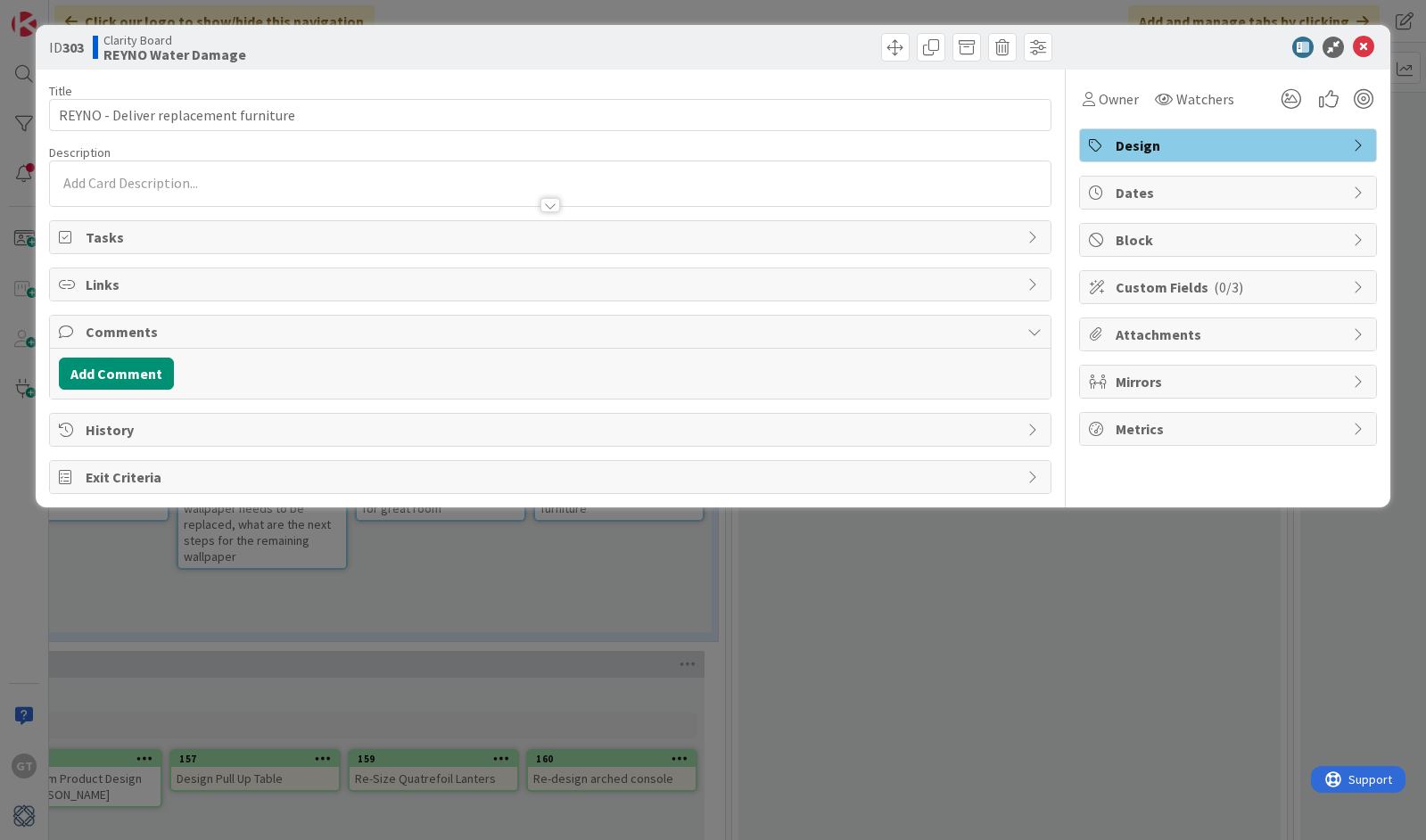
click at [616, 531] on div "ID 303 Clarity Board REYNO Water Damage Title 37 / 128 REYNO - Deliver replacem…" at bounding box center [713, 420] width 1426 height 840
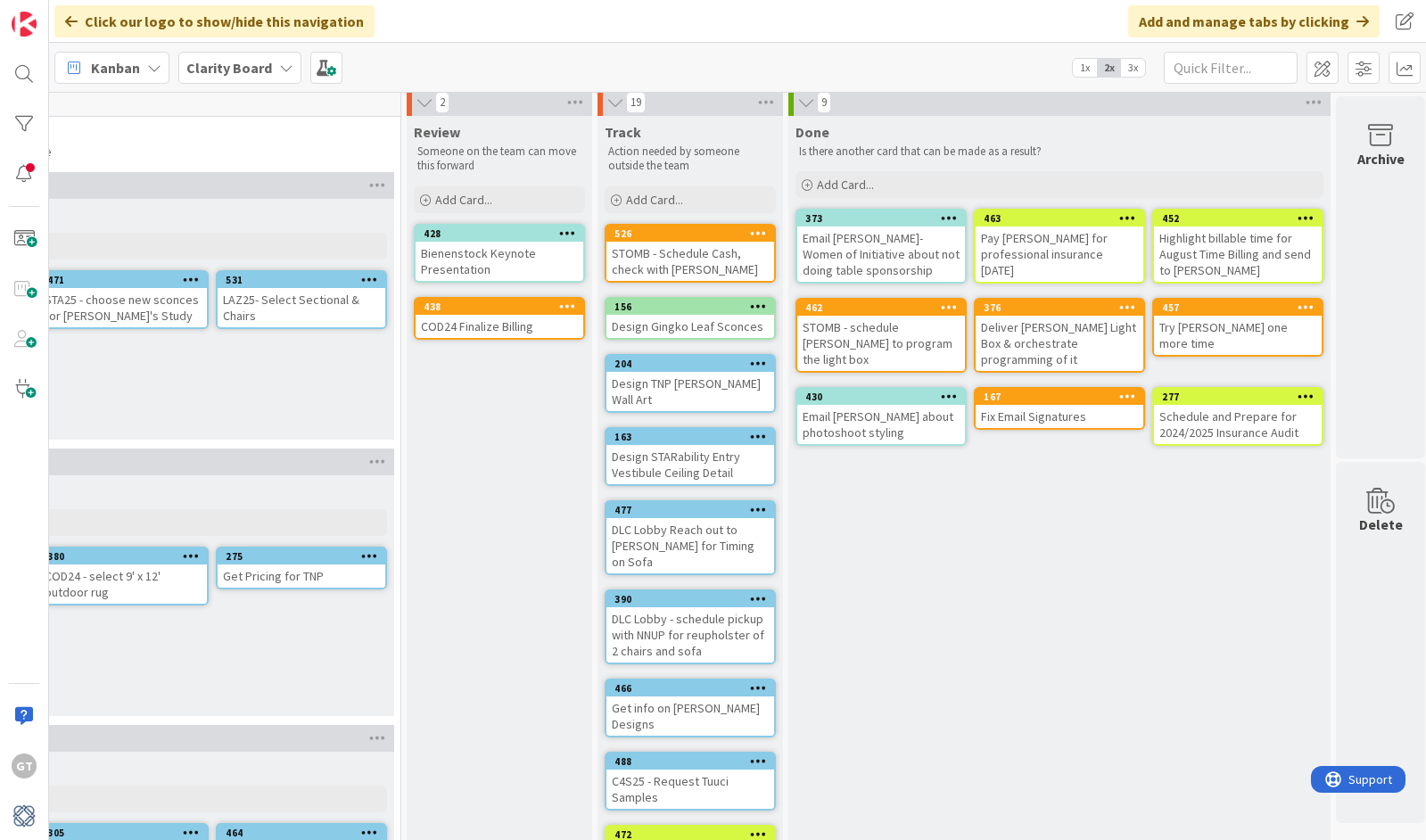
scroll to position [11, 1700]
